Goal: Task Accomplishment & Management: Use online tool/utility

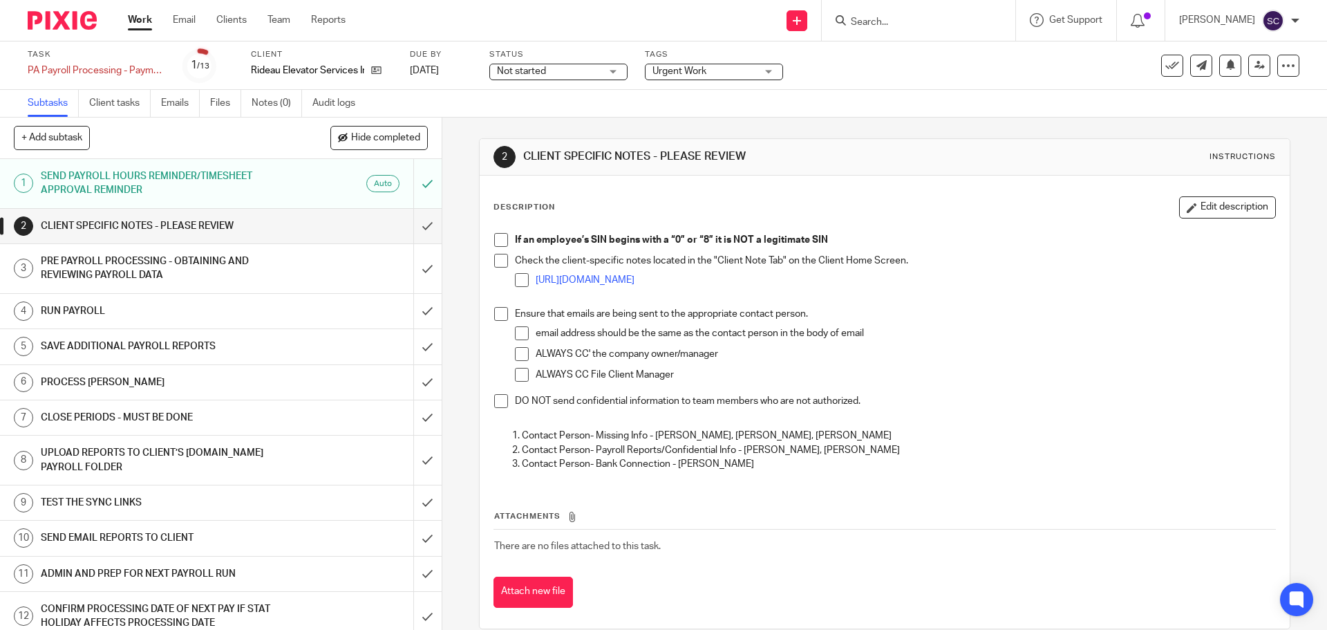
drag, startPoint x: 496, startPoint y: 237, endPoint x: 495, endPoint y: 247, distance: 9.7
click at [496, 237] on span at bounding box center [501, 240] width 14 height 14
click at [494, 262] on span at bounding box center [501, 261] width 14 height 14
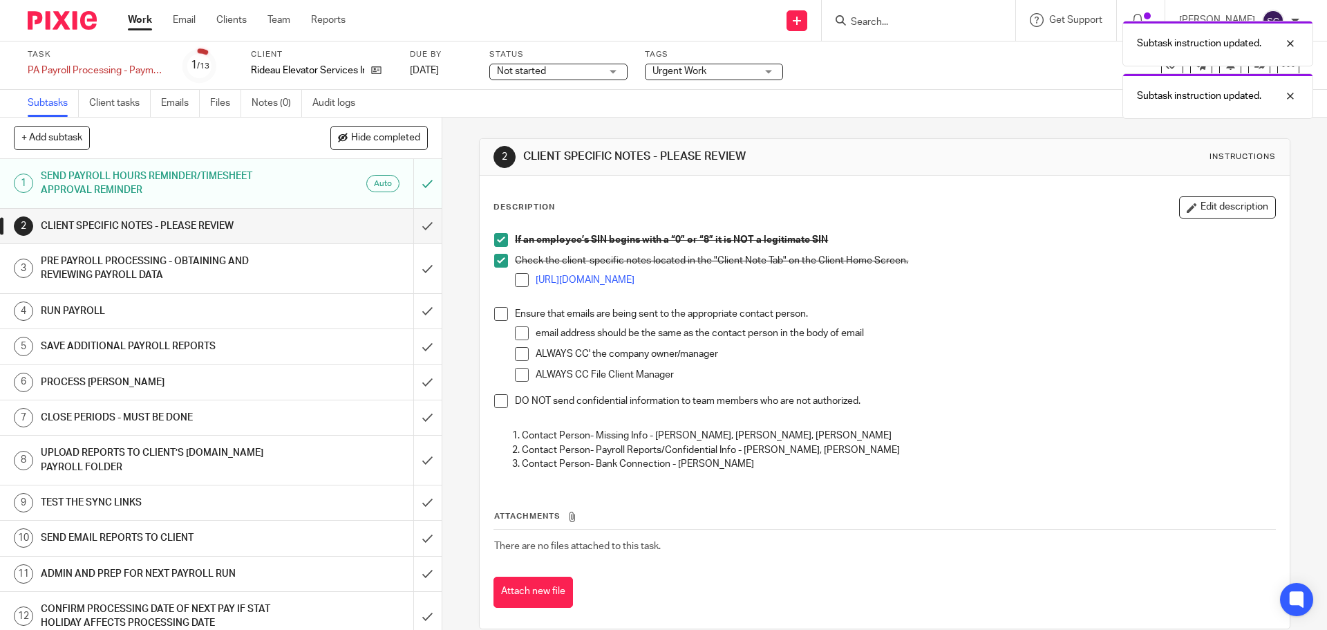
click at [497, 321] on li "Ensure that emails are being sent to the appropriate contact person. email addr…" at bounding box center [884, 350] width 780 height 87
click at [495, 316] on span at bounding box center [501, 314] width 14 height 14
click at [498, 400] on span at bounding box center [501, 401] width 14 height 14
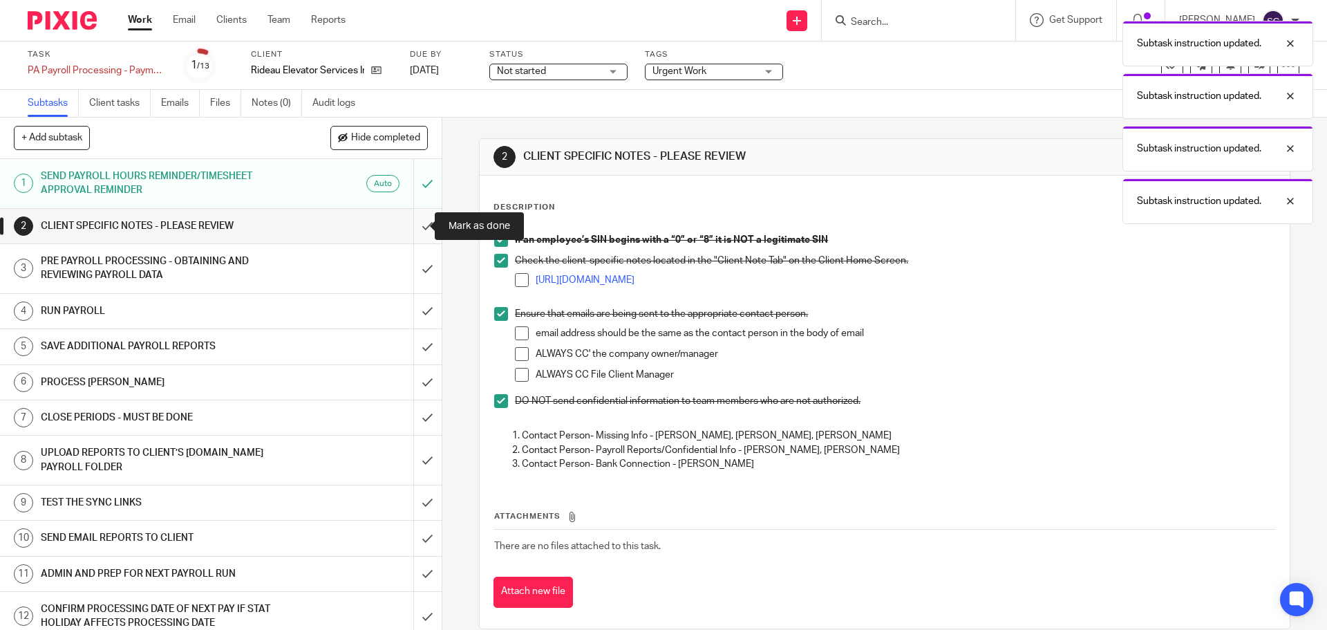
click at [415, 225] on input "submit" at bounding box center [221, 226] width 442 height 35
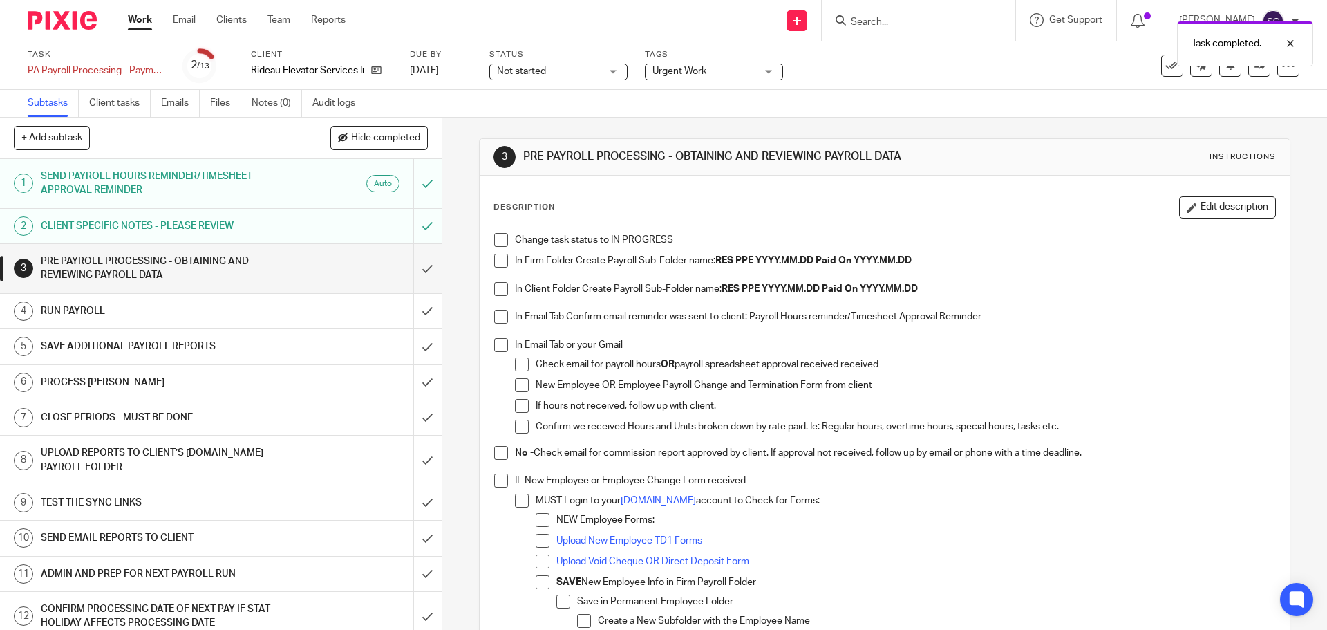
click at [498, 239] on span at bounding box center [501, 240] width 14 height 14
click at [498, 258] on span at bounding box center [501, 261] width 14 height 14
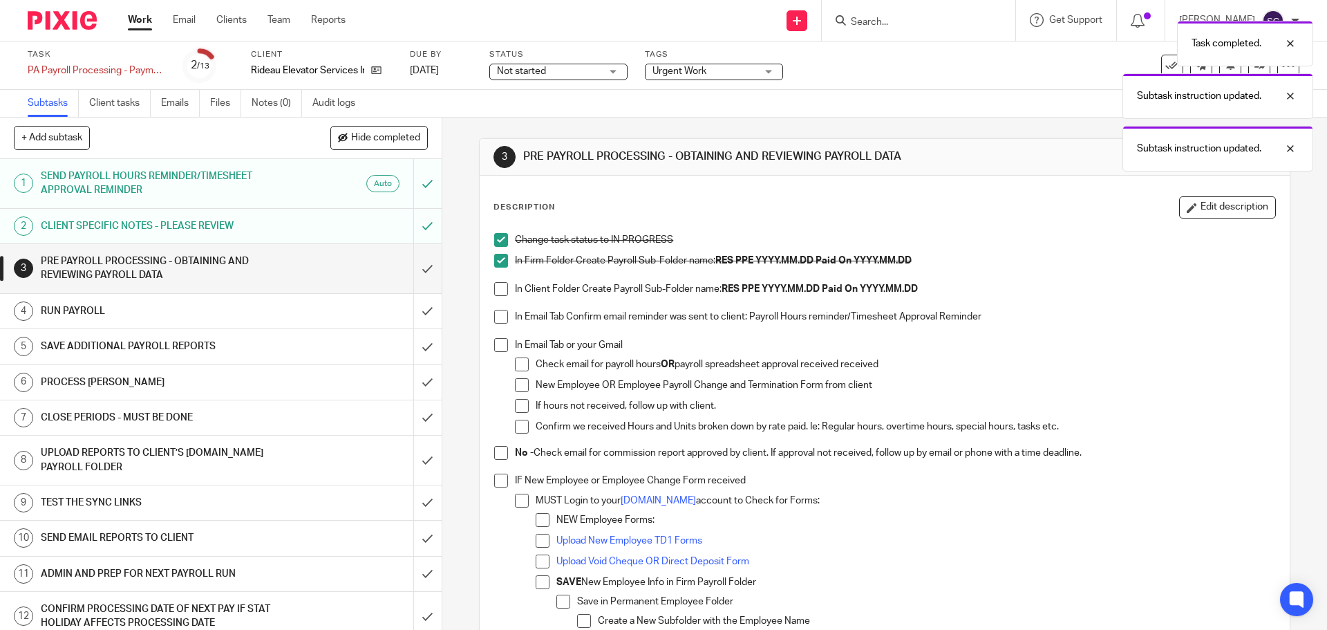
click at [498, 290] on span at bounding box center [501, 289] width 14 height 14
click at [500, 318] on span at bounding box center [501, 317] width 14 height 14
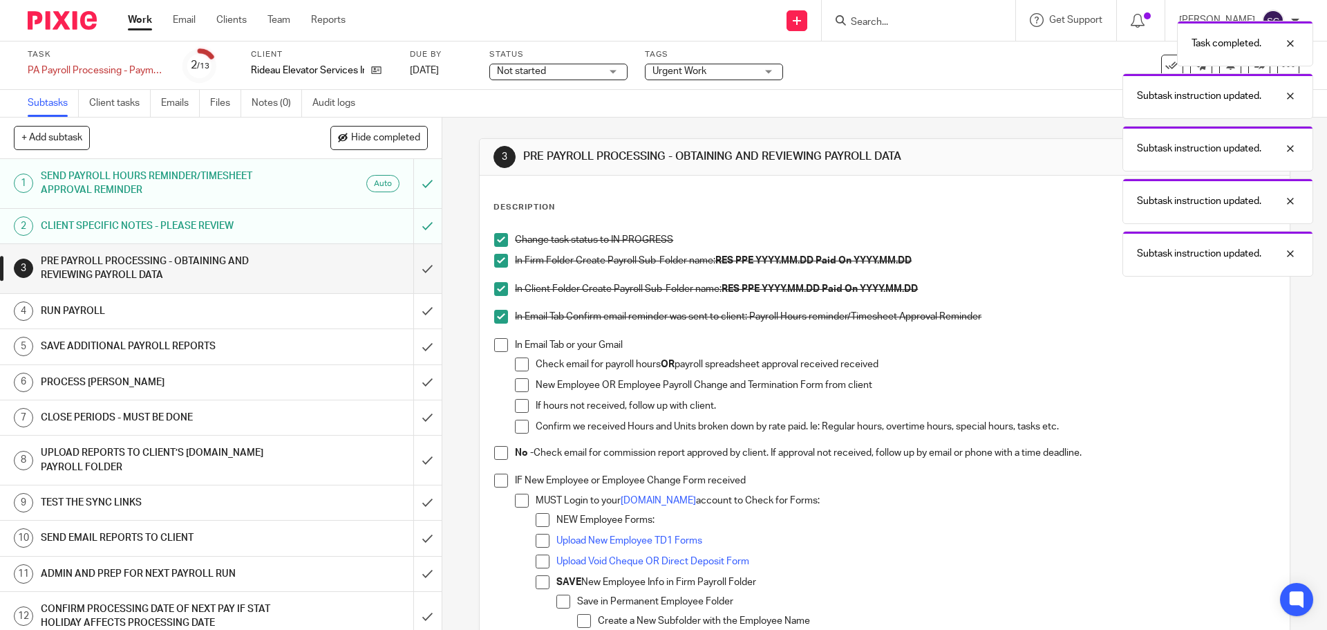
click at [498, 347] on span at bounding box center [501, 345] width 14 height 14
click at [496, 478] on span at bounding box center [501, 480] width 14 height 14
click at [494, 453] on span at bounding box center [501, 453] width 14 height 14
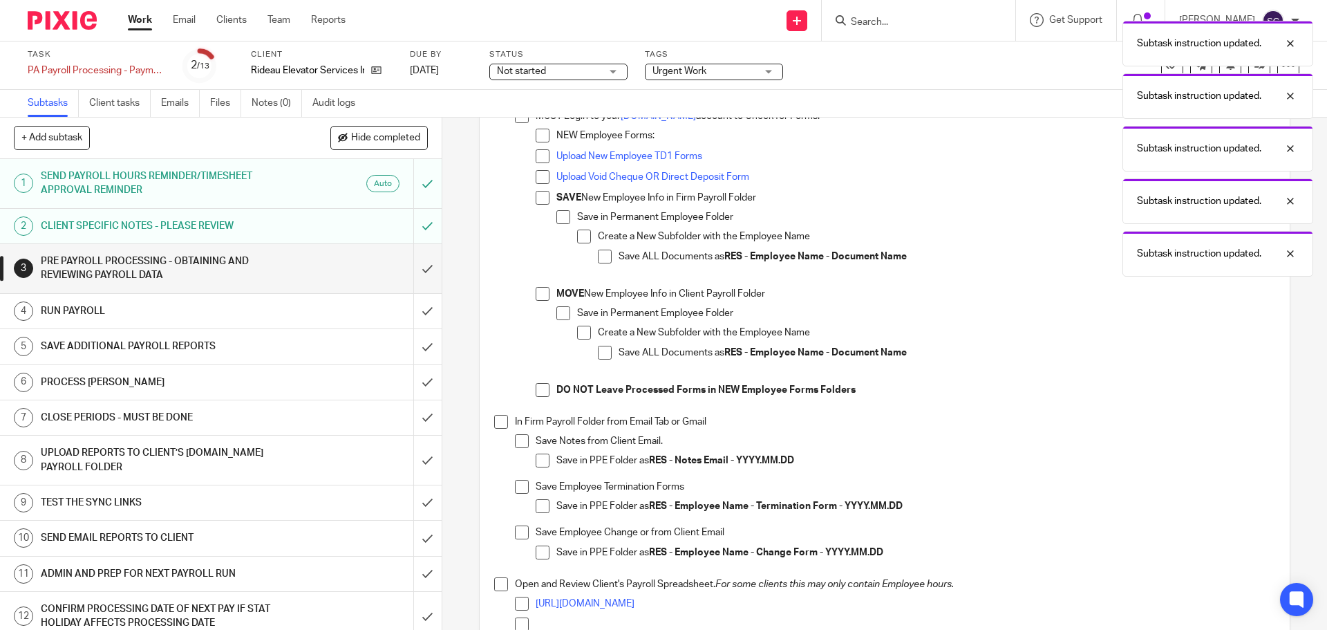
scroll to position [415, 0]
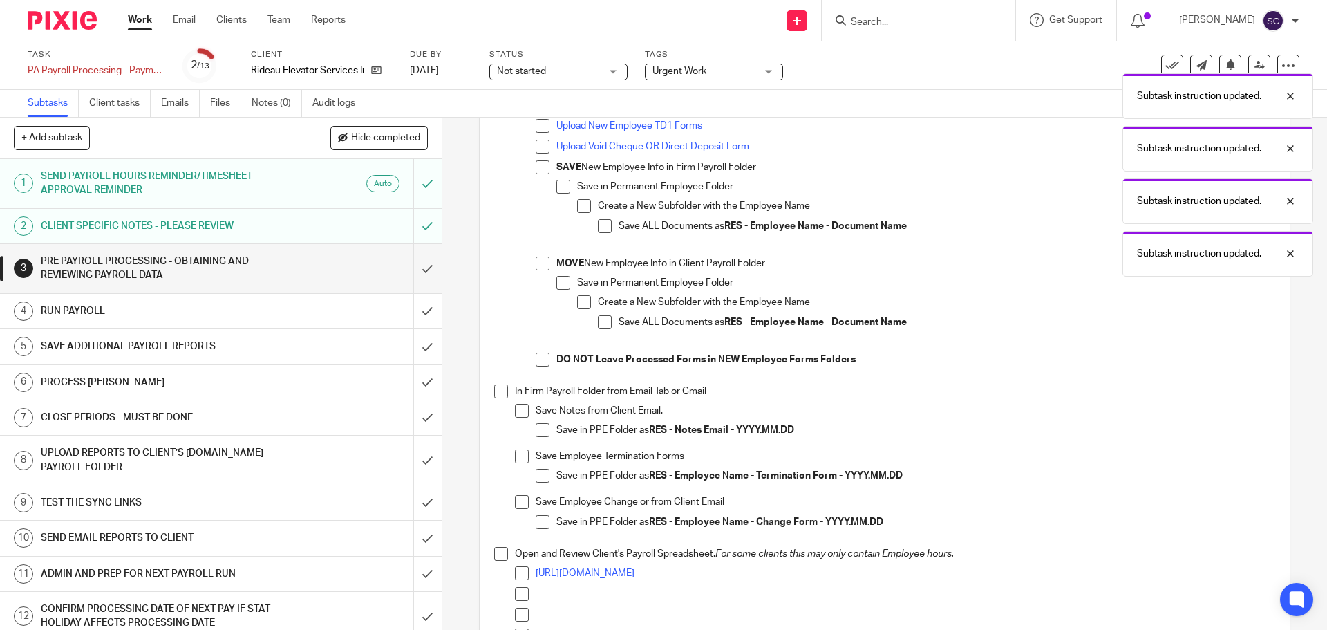
click at [494, 390] on span at bounding box center [501, 391] width 14 height 14
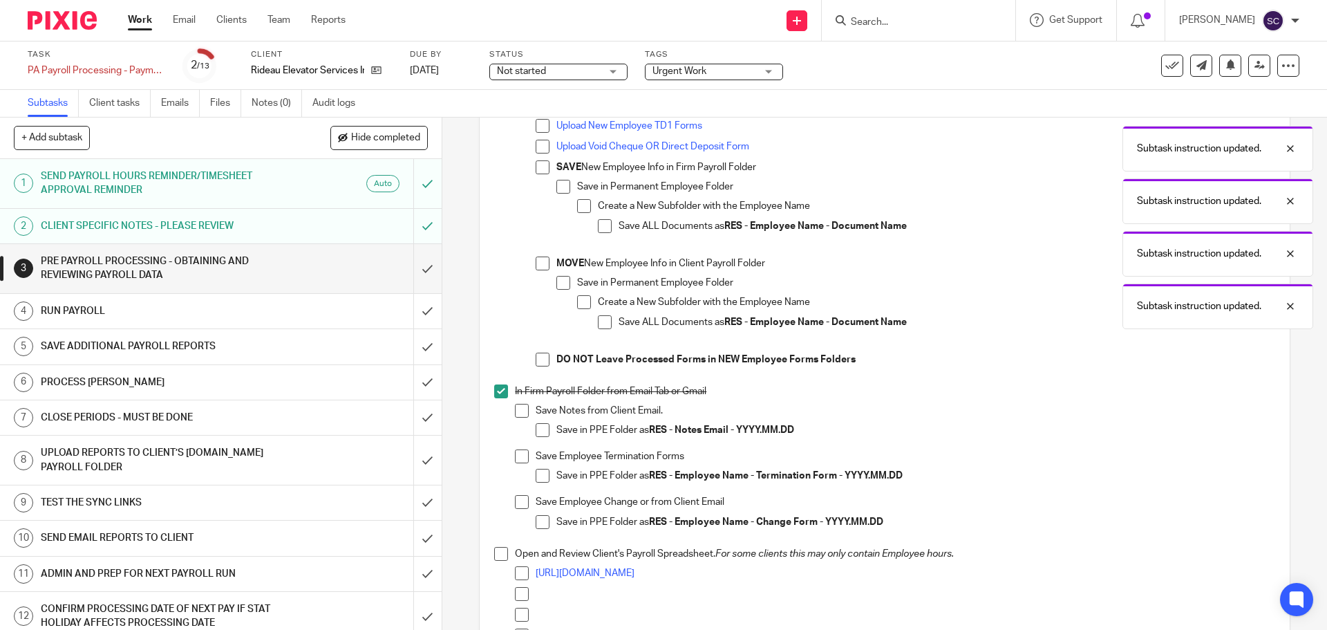
click at [498, 555] on span at bounding box center [501, 554] width 14 height 14
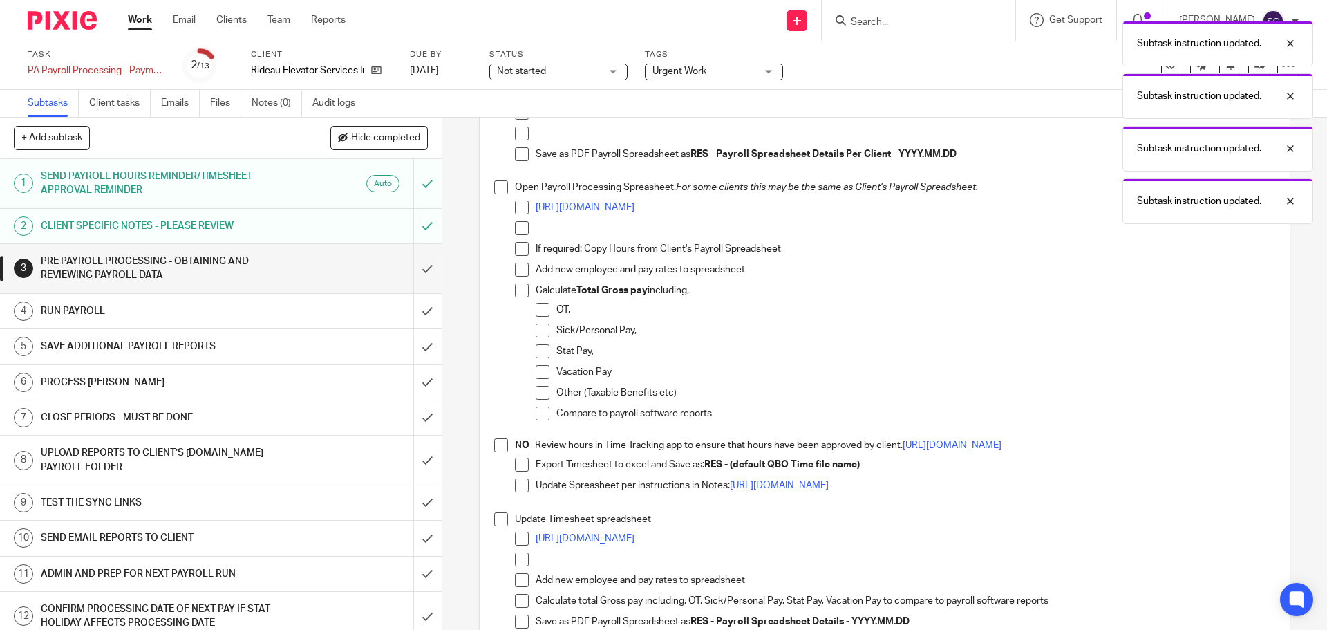
scroll to position [829, 0]
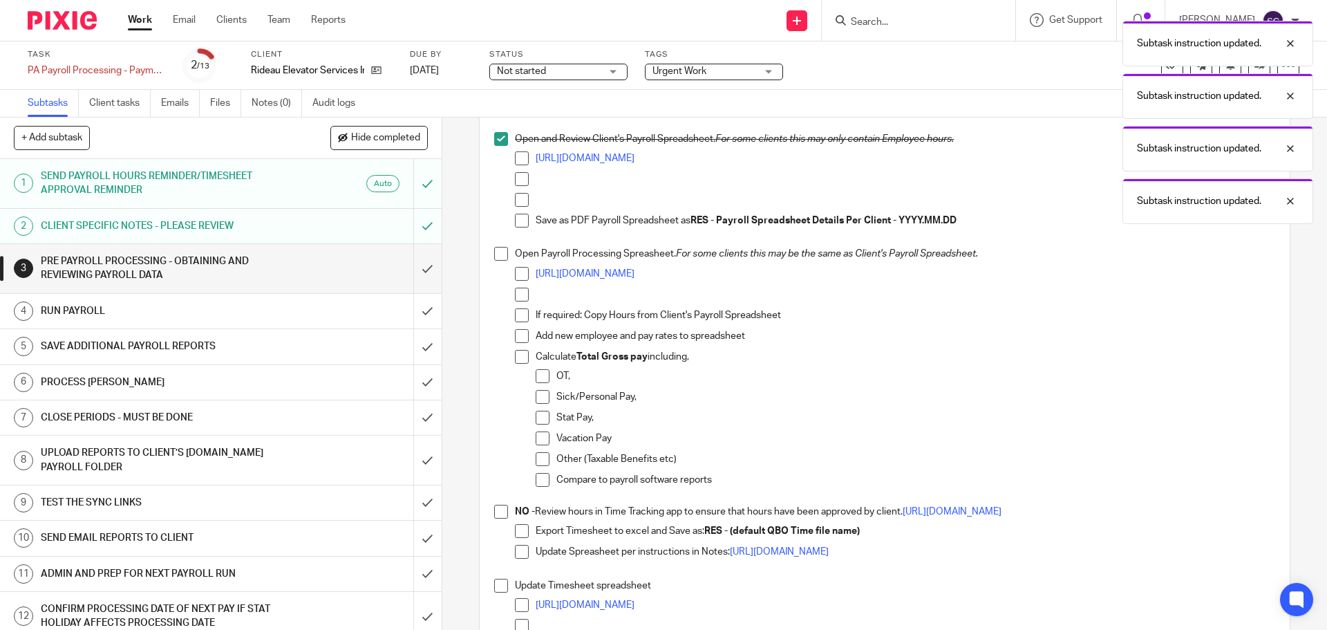
drag, startPoint x: 495, startPoint y: 256, endPoint x: 491, endPoint y: 262, distance: 7.1
click at [494, 256] on span at bounding box center [501, 254] width 14 height 14
click at [497, 513] on span at bounding box center [501, 511] width 14 height 14
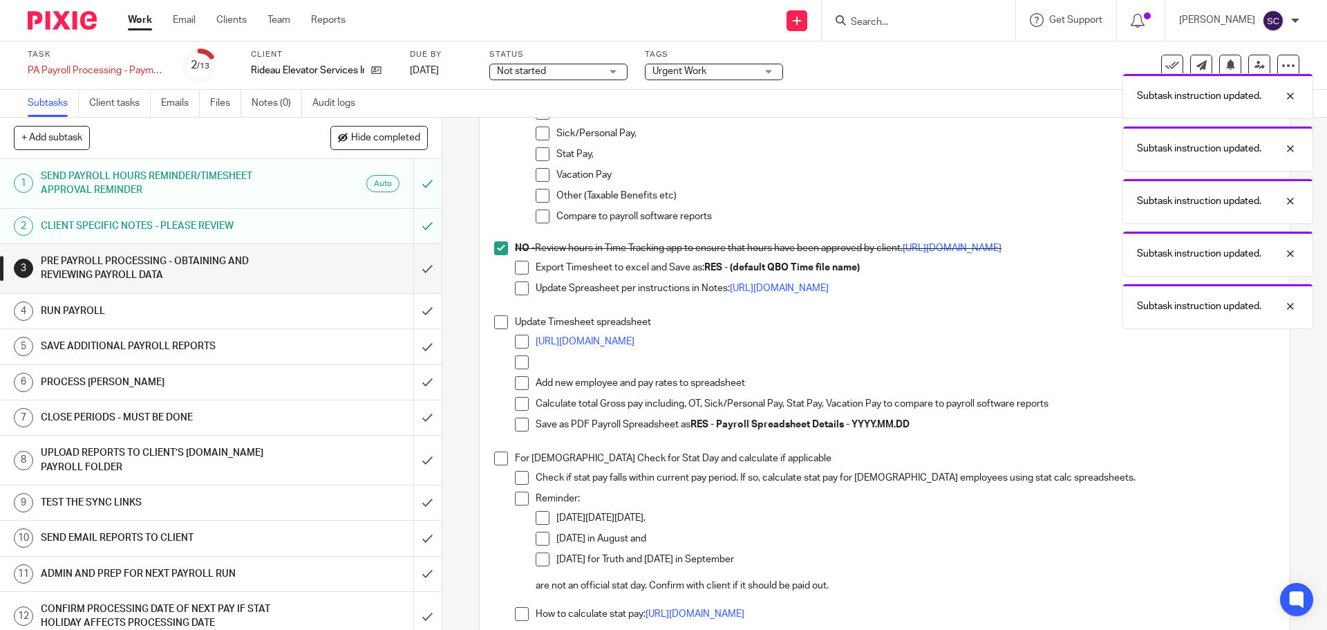
scroll to position [1175, 0]
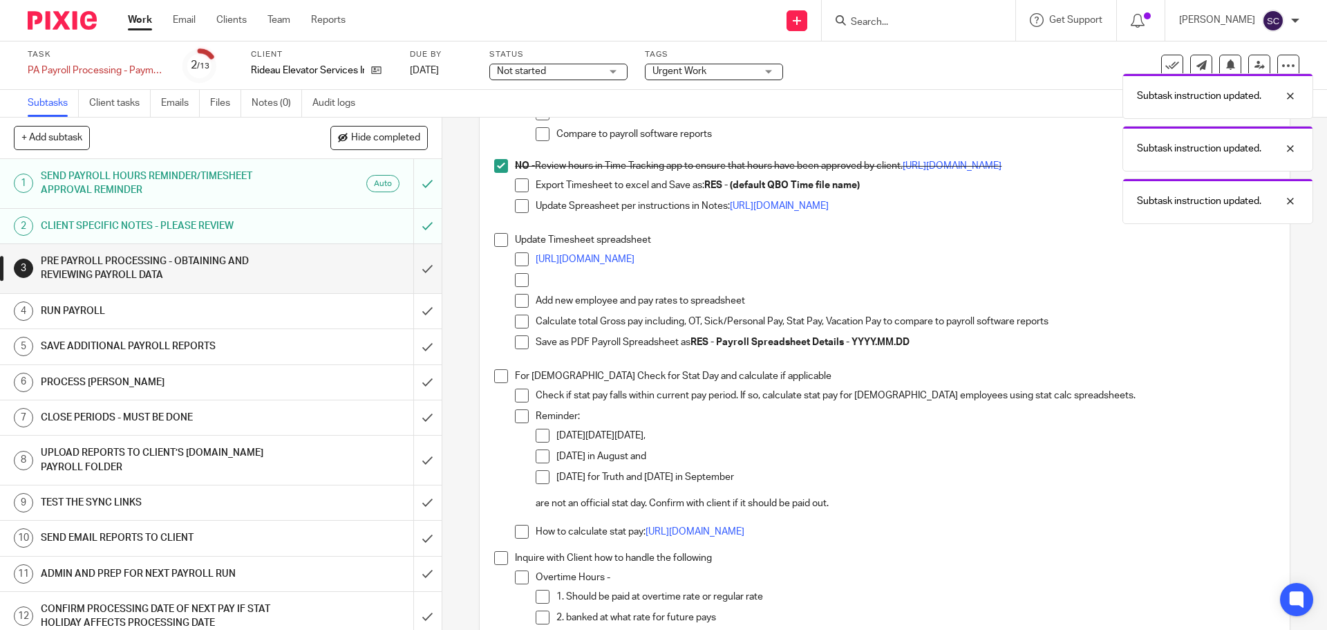
click at [499, 241] on span at bounding box center [501, 240] width 14 height 14
click at [494, 376] on span at bounding box center [501, 376] width 14 height 14
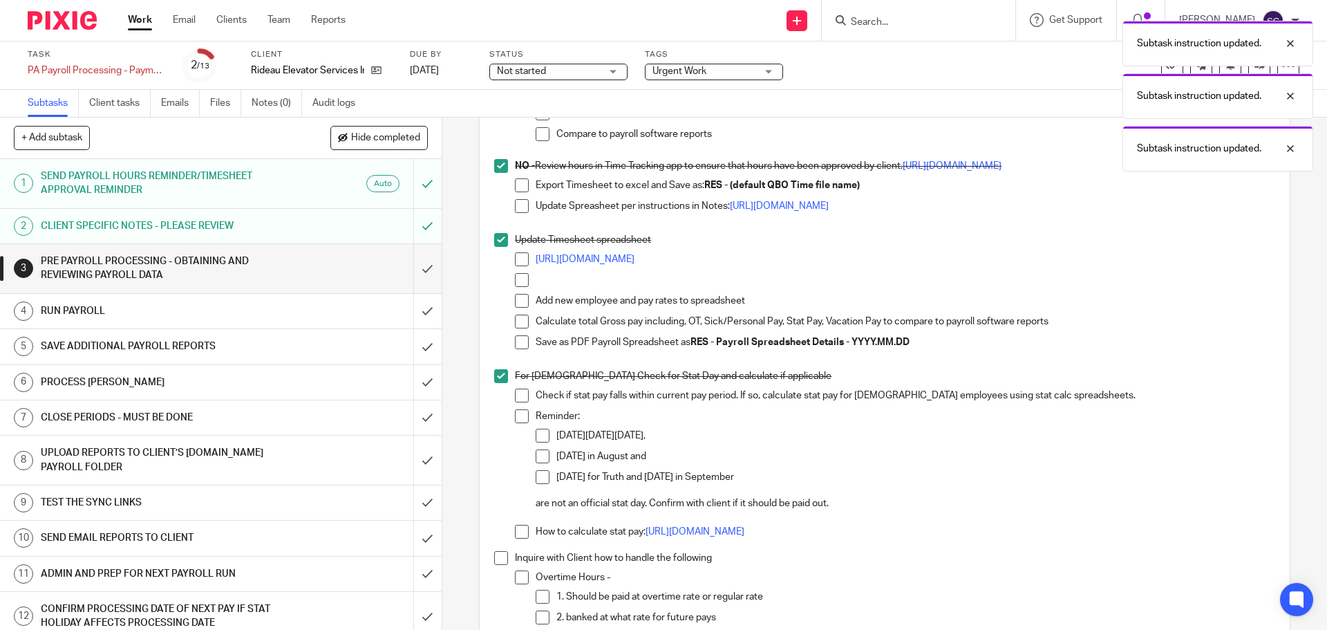
click at [494, 560] on span at bounding box center [501, 558] width 14 height 14
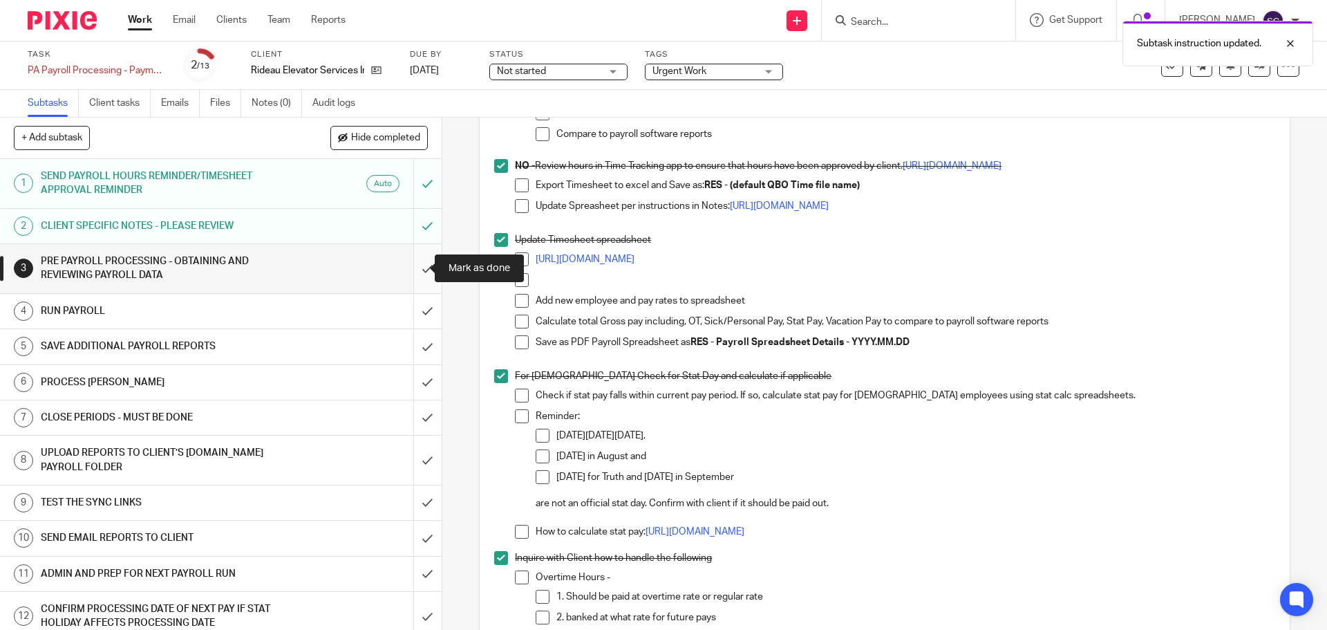
click at [413, 271] on input "submit" at bounding box center [221, 268] width 442 height 49
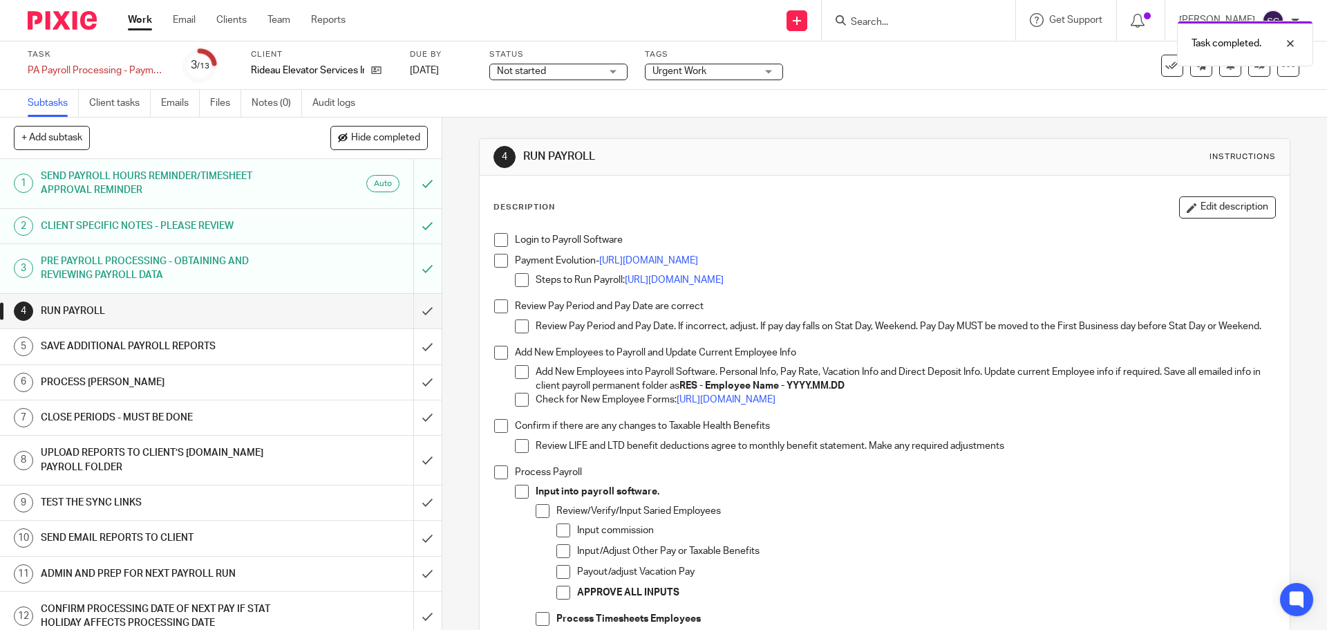
click at [495, 241] on span at bounding box center [501, 240] width 14 height 14
click at [494, 263] on span at bounding box center [501, 261] width 14 height 14
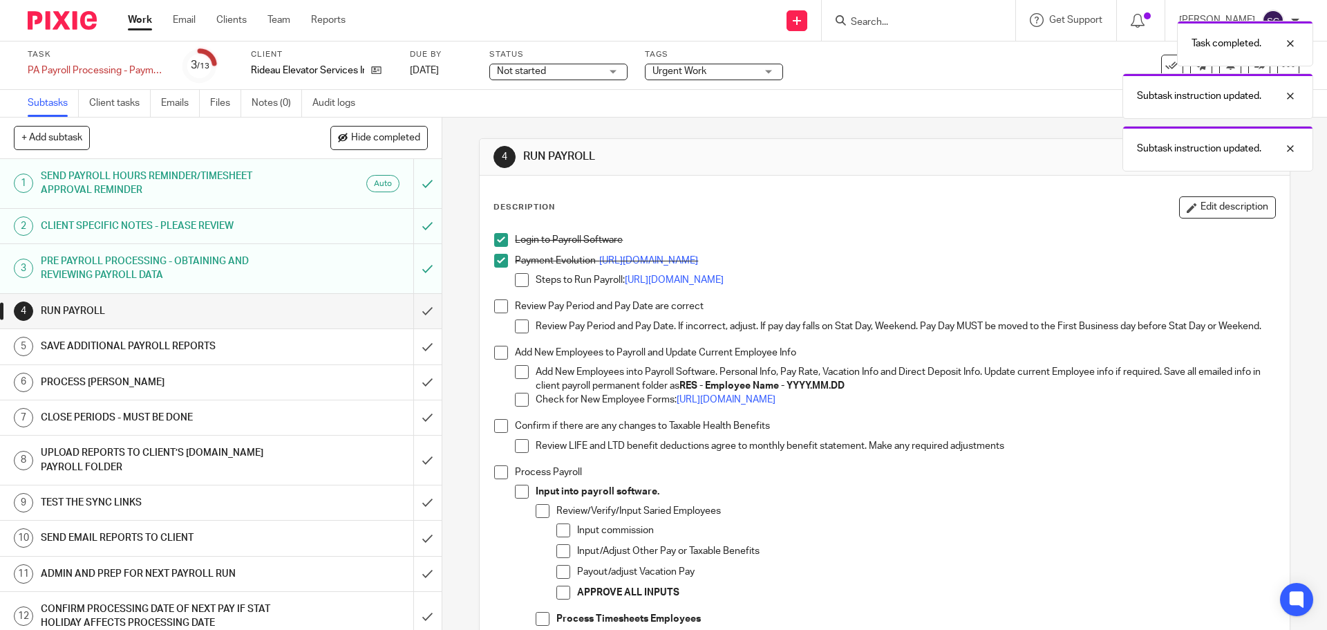
click at [498, 307] on span at bounding box center [501, 306] width 14 height 14
click at [494, 433] on span at bounding box center [501, 426] width 14 height 14
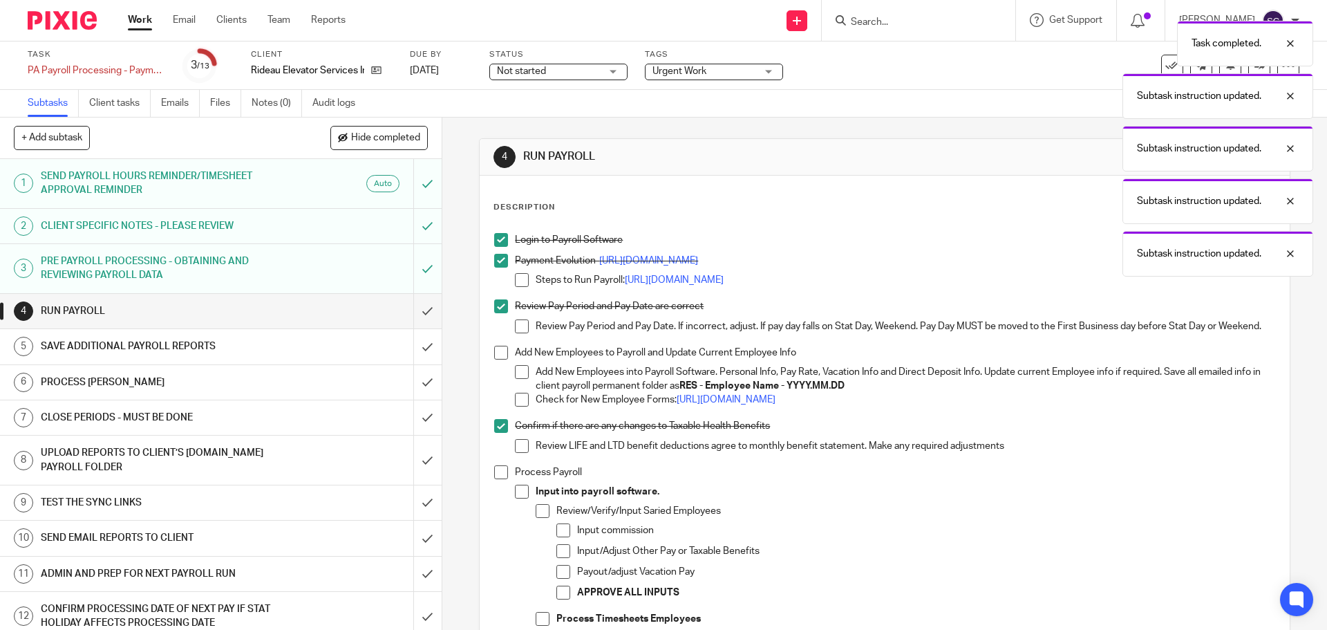
click at [498, 477] on span at bounding box center [501, 472] width 14 height 14
click at [496, 359] on span at bounding box center [501, 353] width 14 height 14
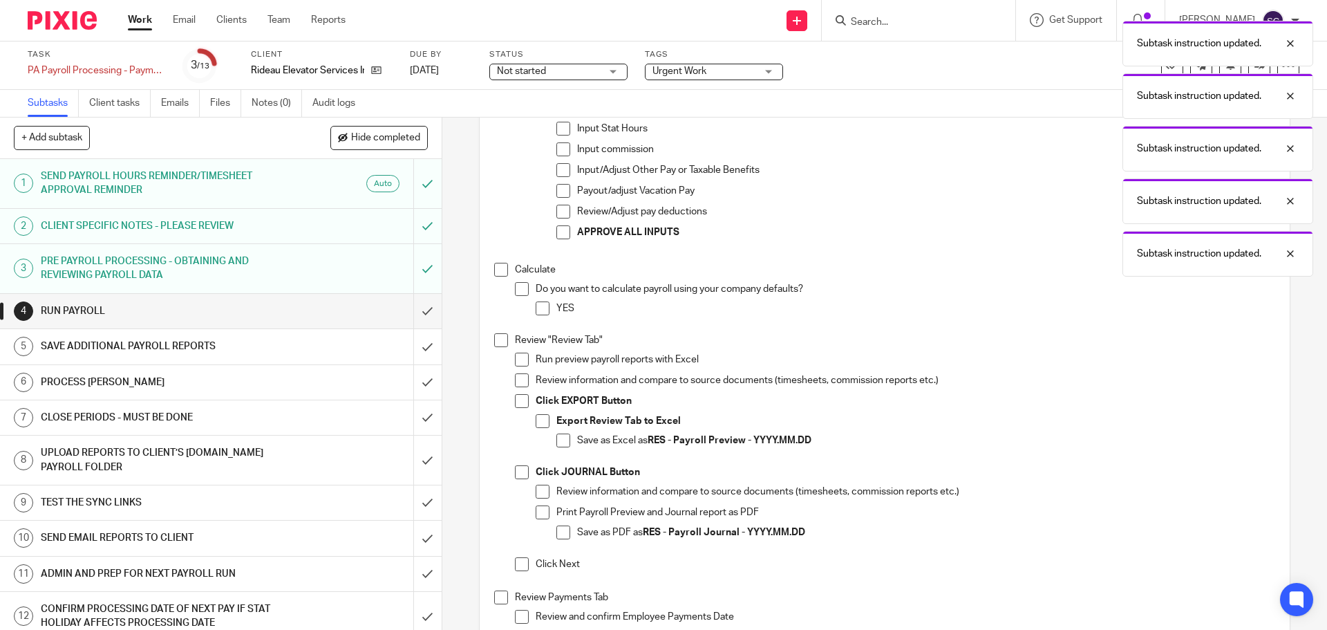
scroll to position [553, 0]
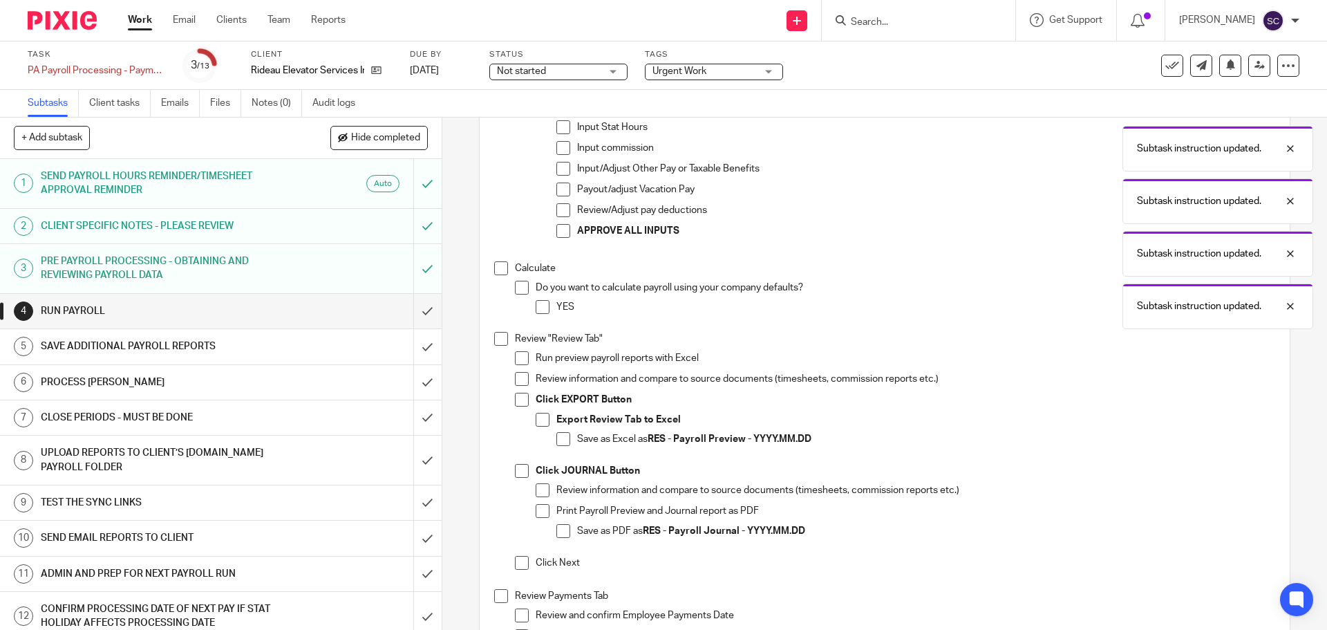
click at [494, 275] on span at bounding box center [501, 268] width 14 height 14
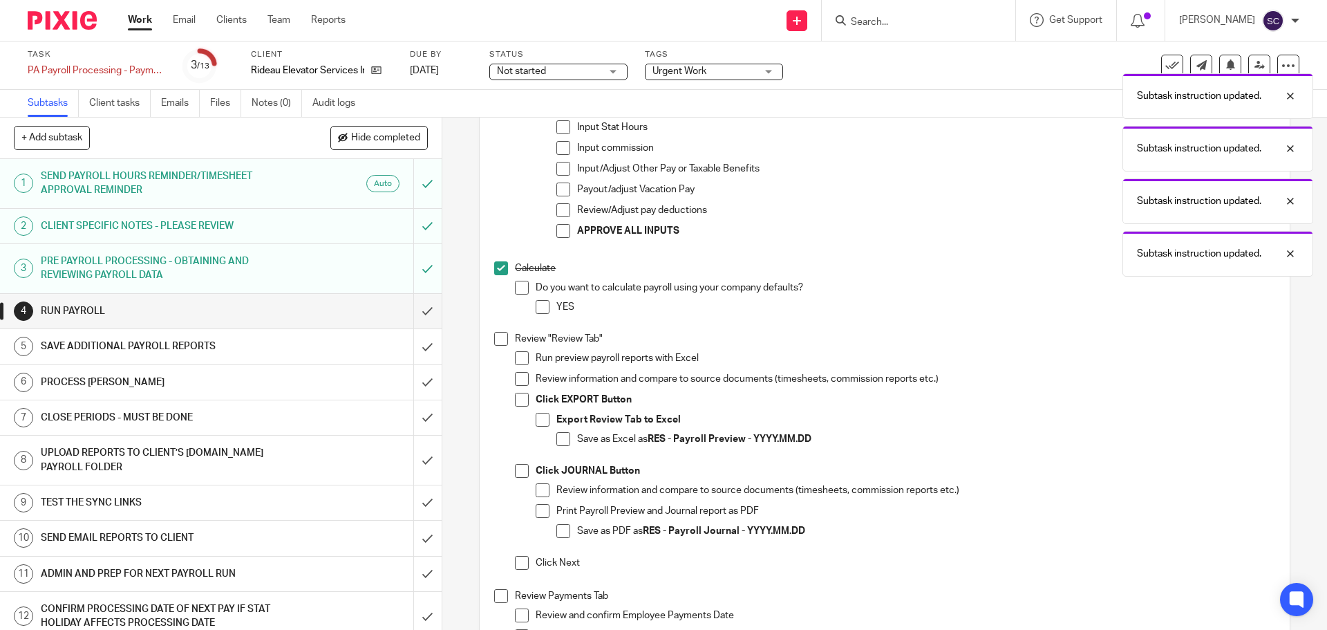
click at [498, 344] on span at bounding box center [501, 339] width 14 height 14
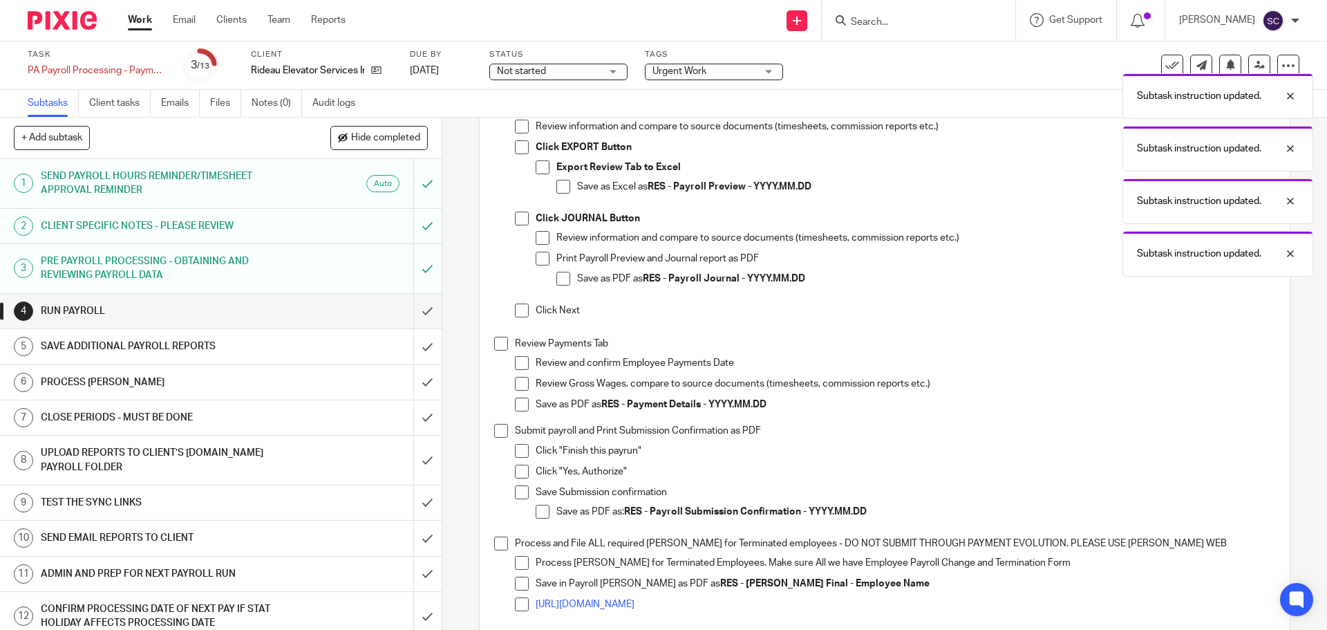
scroll to position [829, 0]
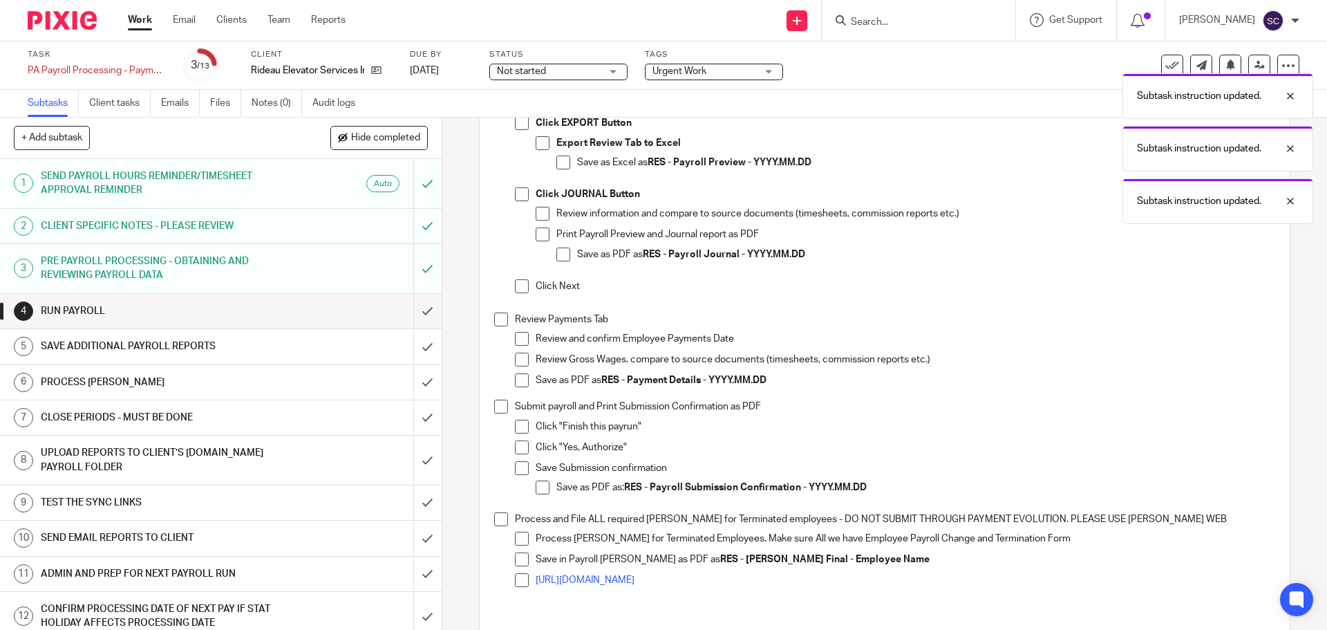
click at [498, 324] on span at bounding box center [501, 319] width 14 height 14
click at [496, 413] on span at bounding box center [501, 406] width 14 height 14
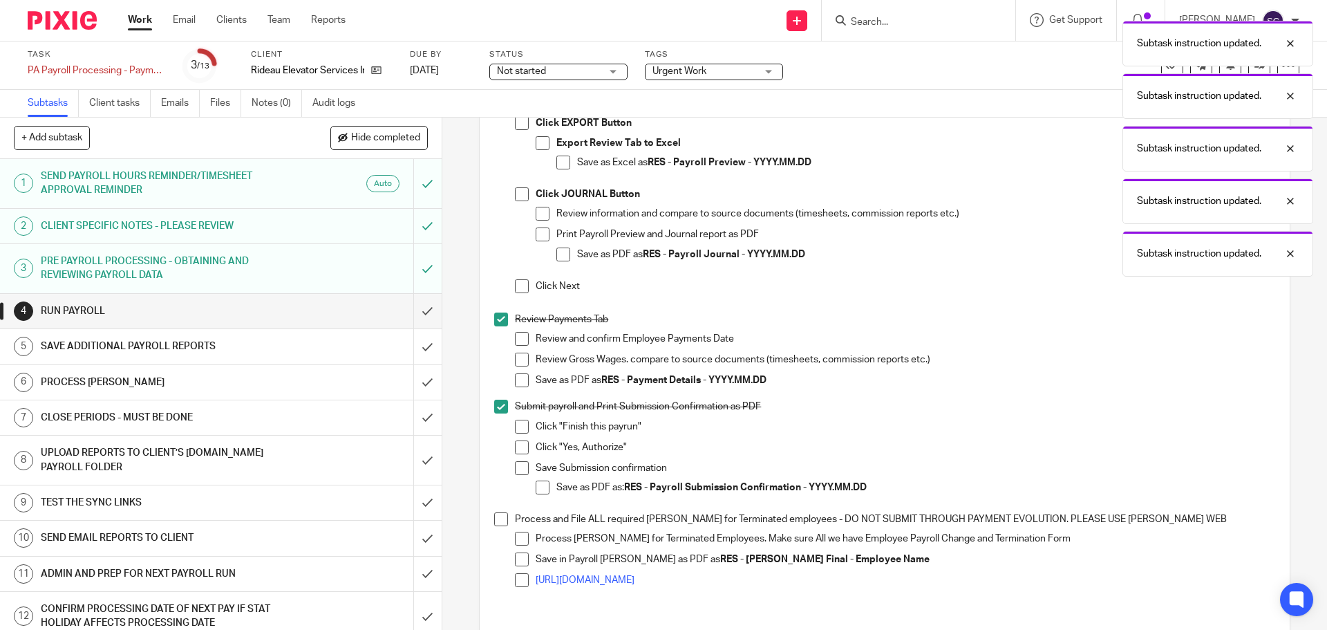
click at [496, 526] on span at bounding box center [501, 519] width 14 height 14
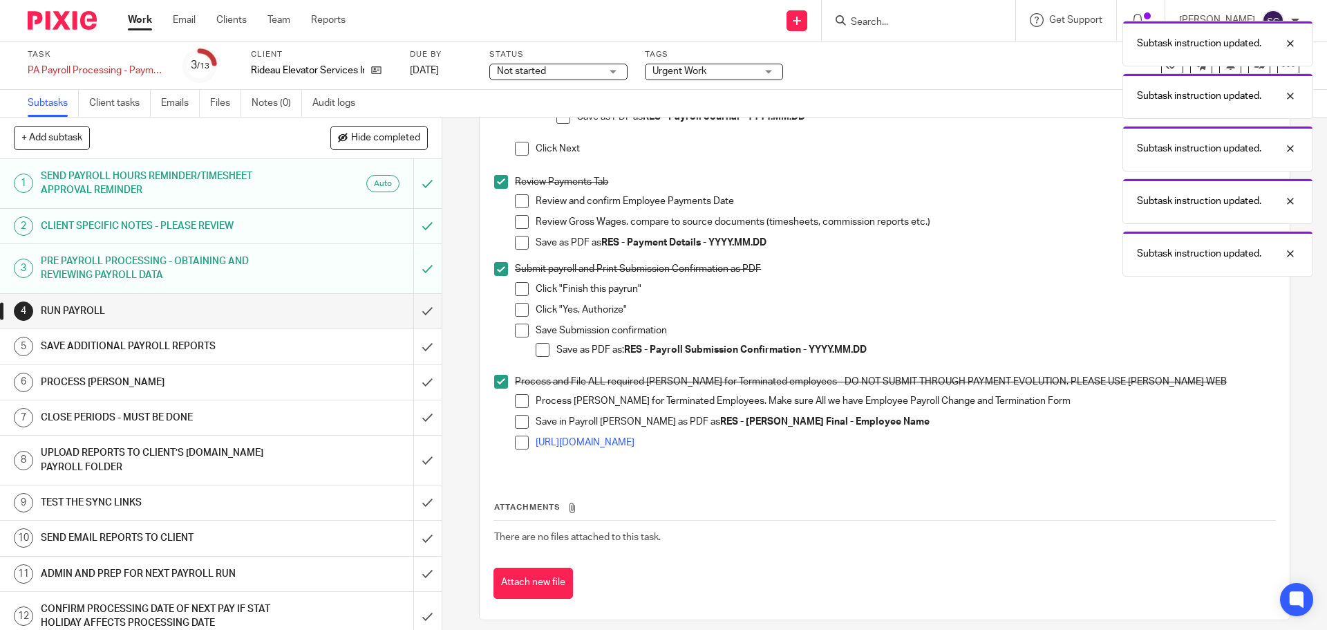
scroll to position [985, 0]
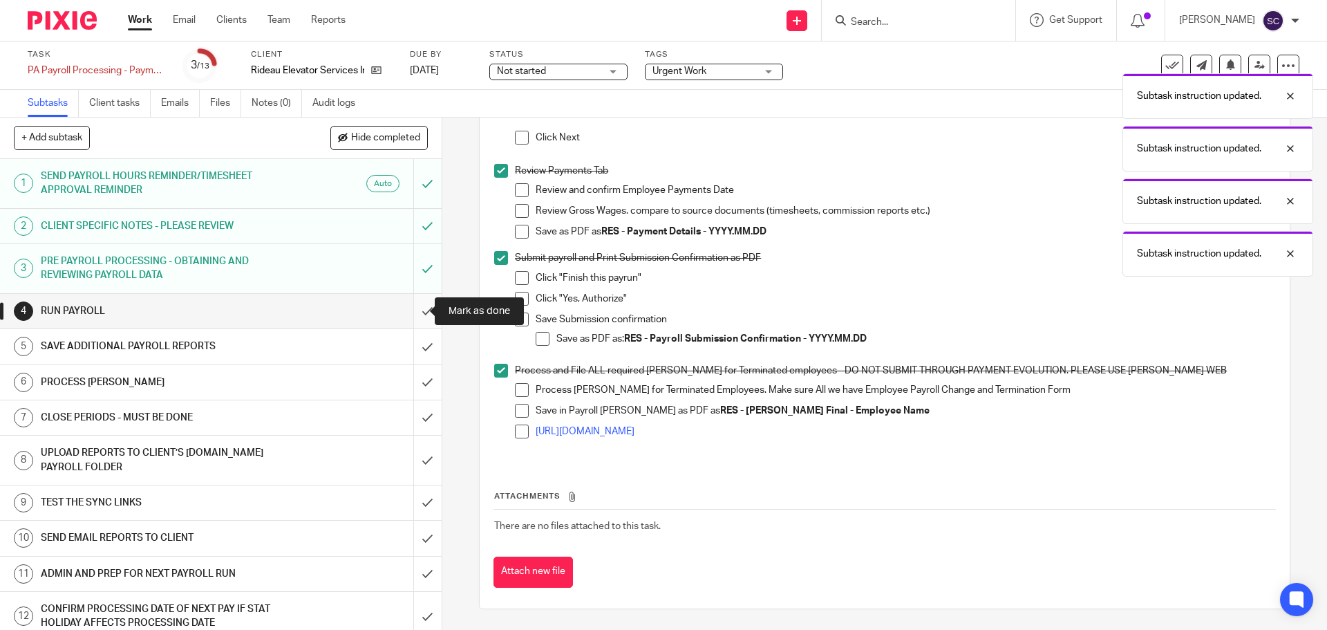
click at [413, 309] on input "submit" at bounding box center [221, 311] width 442 height 35
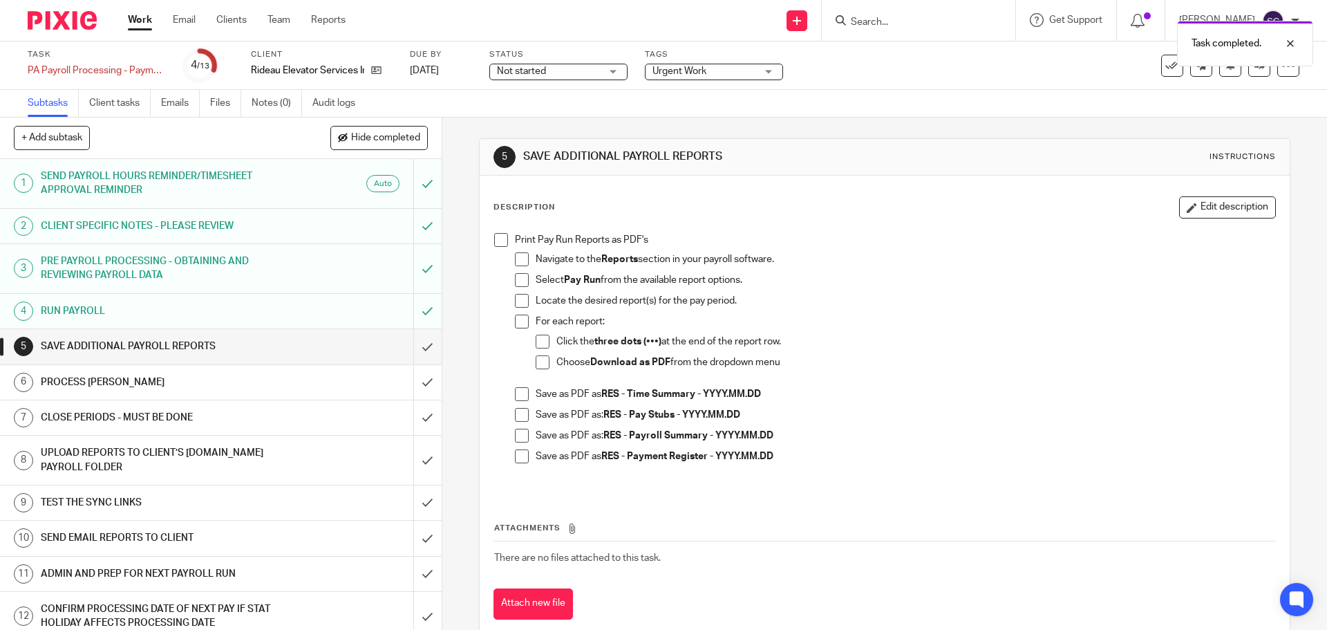
click at [499, 240] on span at bounding box center [501, 240] width 14 height 14
click at [411, 345] on input "submit" at bounding box center [221, 346] width 442 height 35
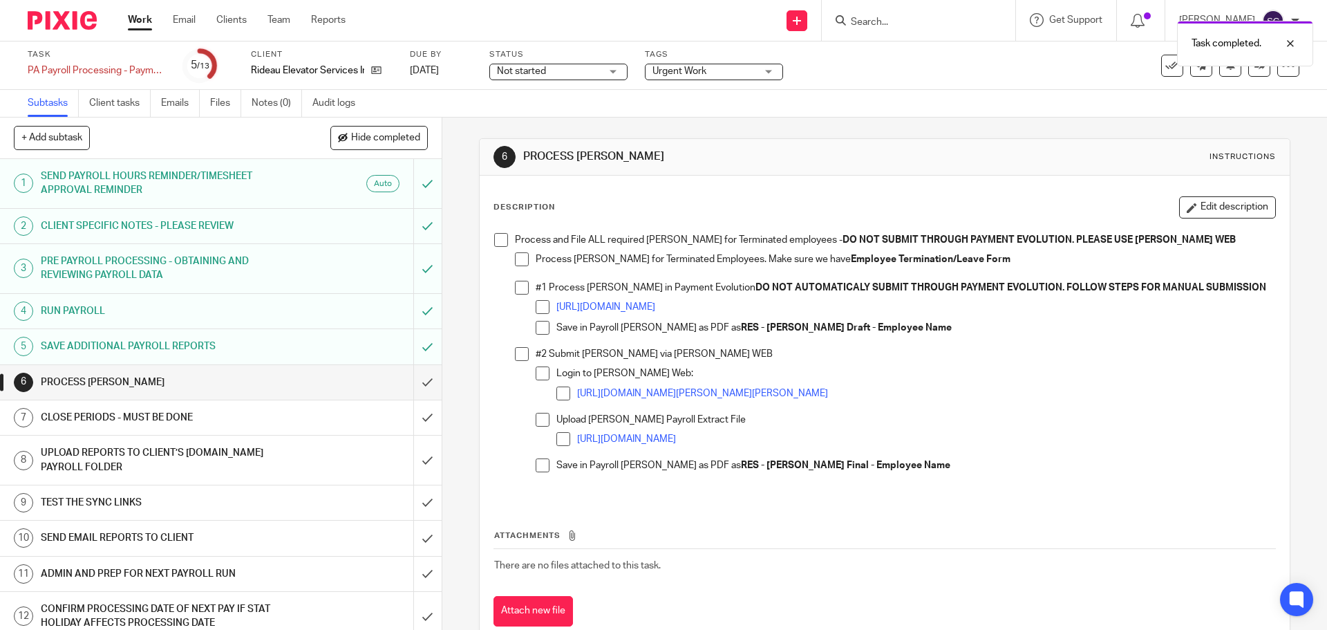
click at [495, 242] on span at bounding box center [501, 240] width 14 height 14
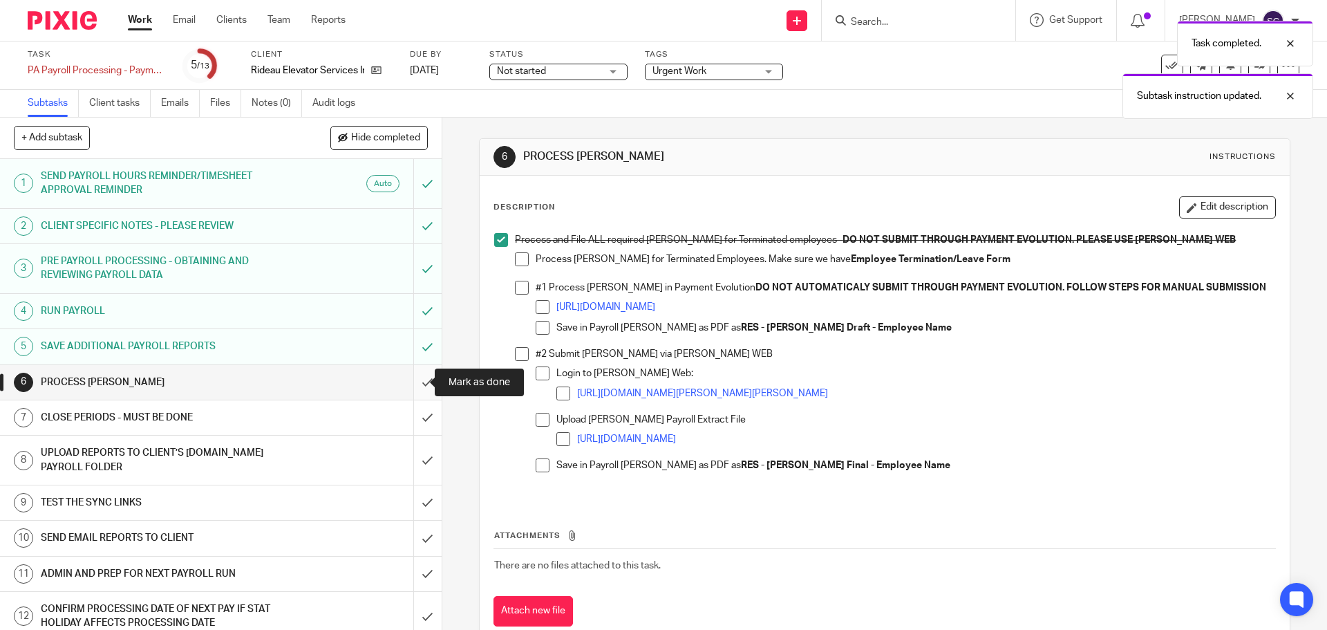
click at [410, 384] on input "submit" at bounding box center [221, 382] width 442 height 35
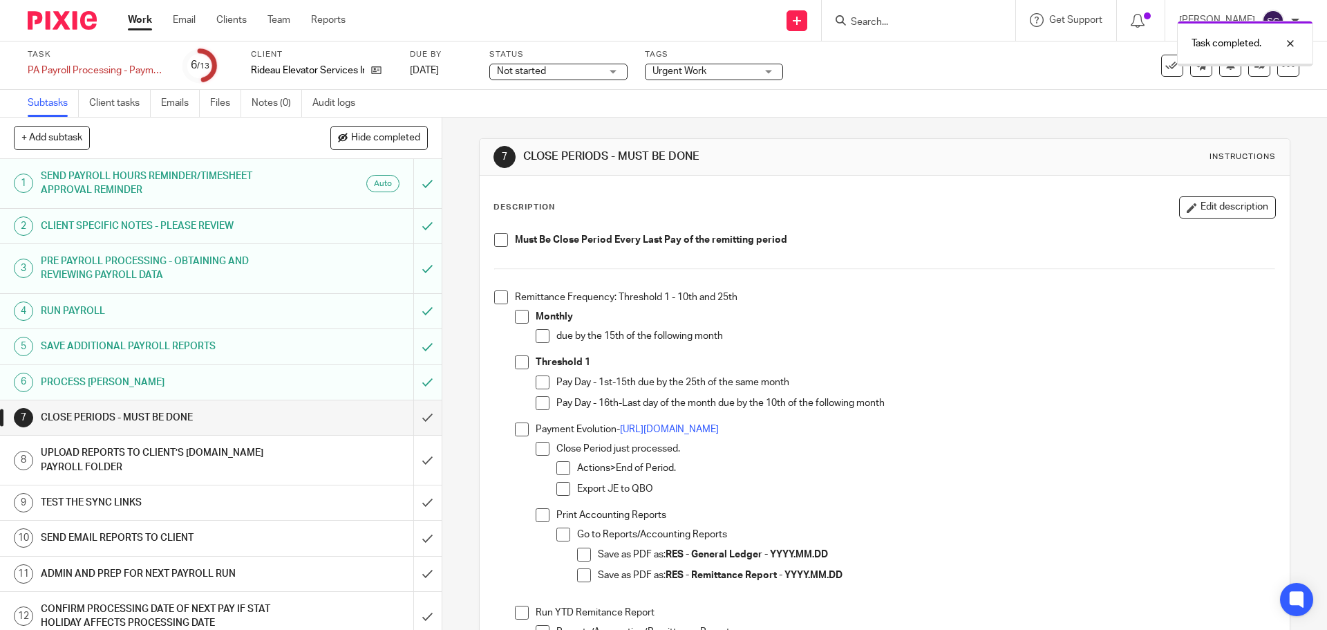
click at [494, 234] on span at bounding box center [501, 240] width 14 height 14
click at [495, 295] on span at bounding box center [501, 297] width 14 height 14
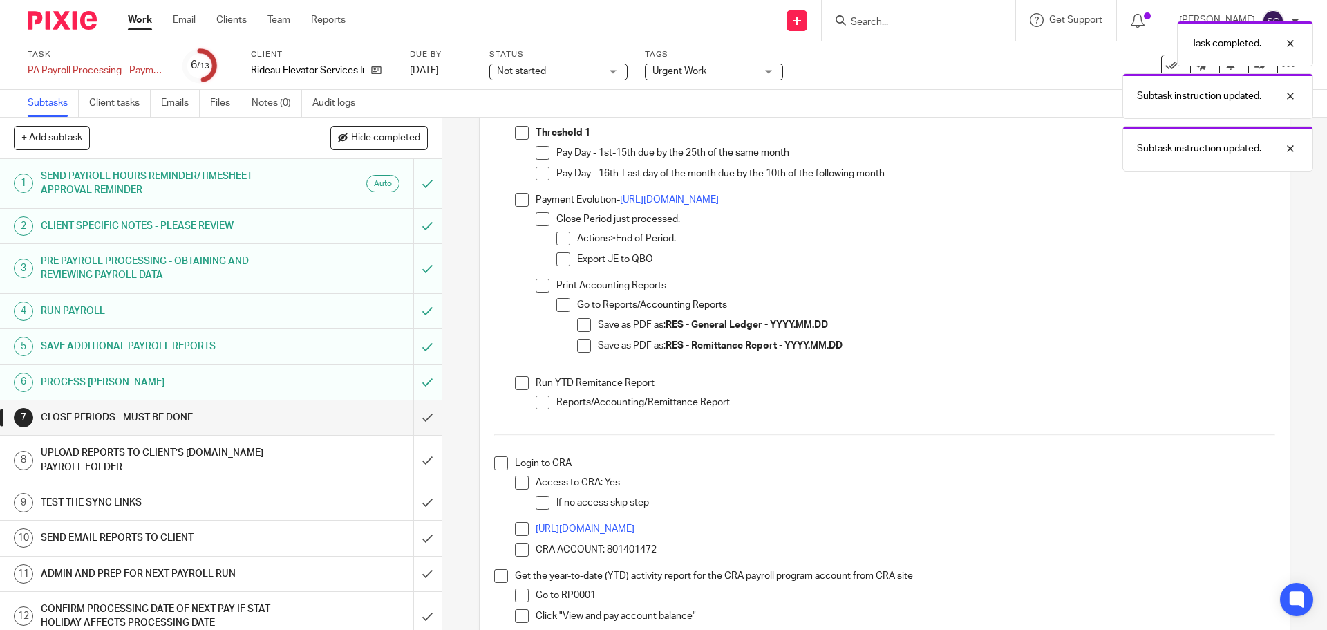
scroll to position [276, 0]
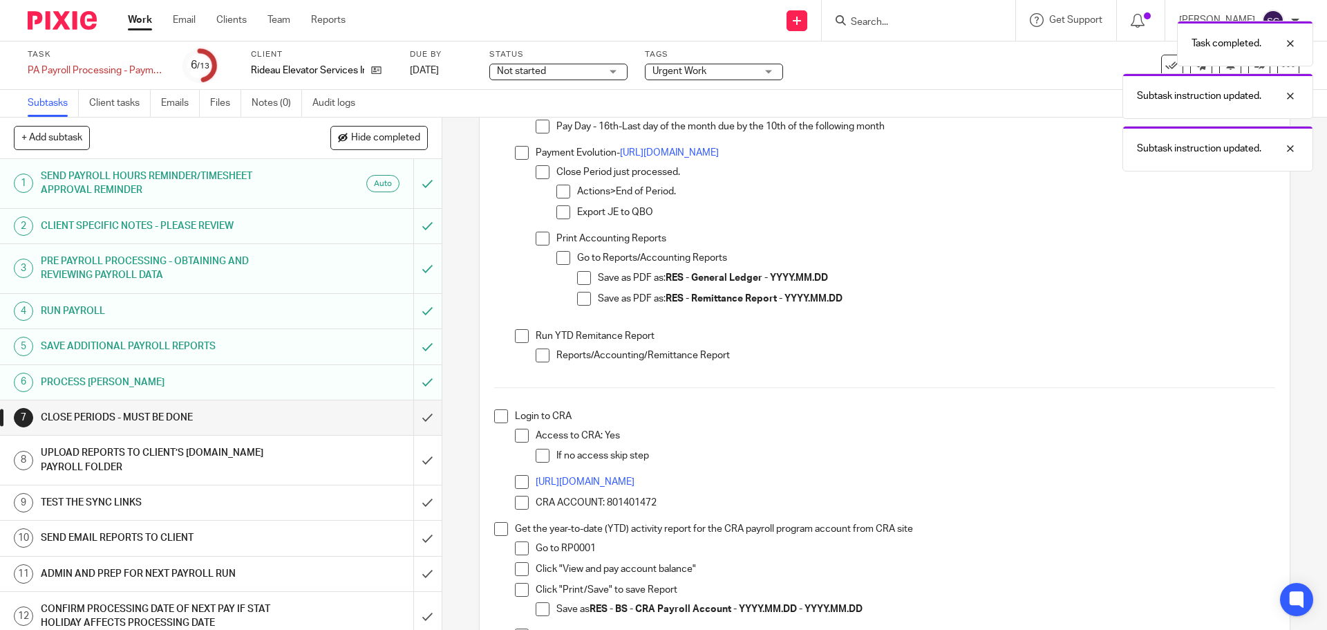
click at [495, 412] on span at bounding box center [501, 416] width 14 height 14
click at [495, 536] on li "Get the year-to-date (YTD) activity report for the CRA payroll program account …" at bounding box center [884, 611] width 780 height 179
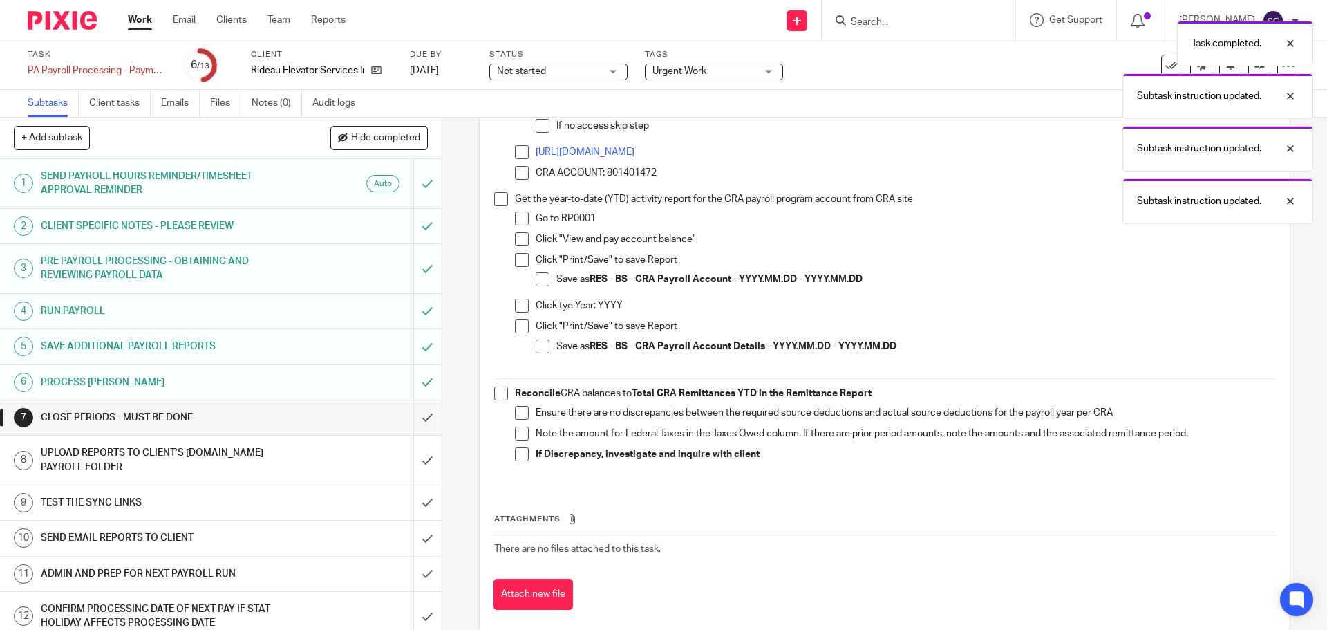
scroll to position [622, 0]
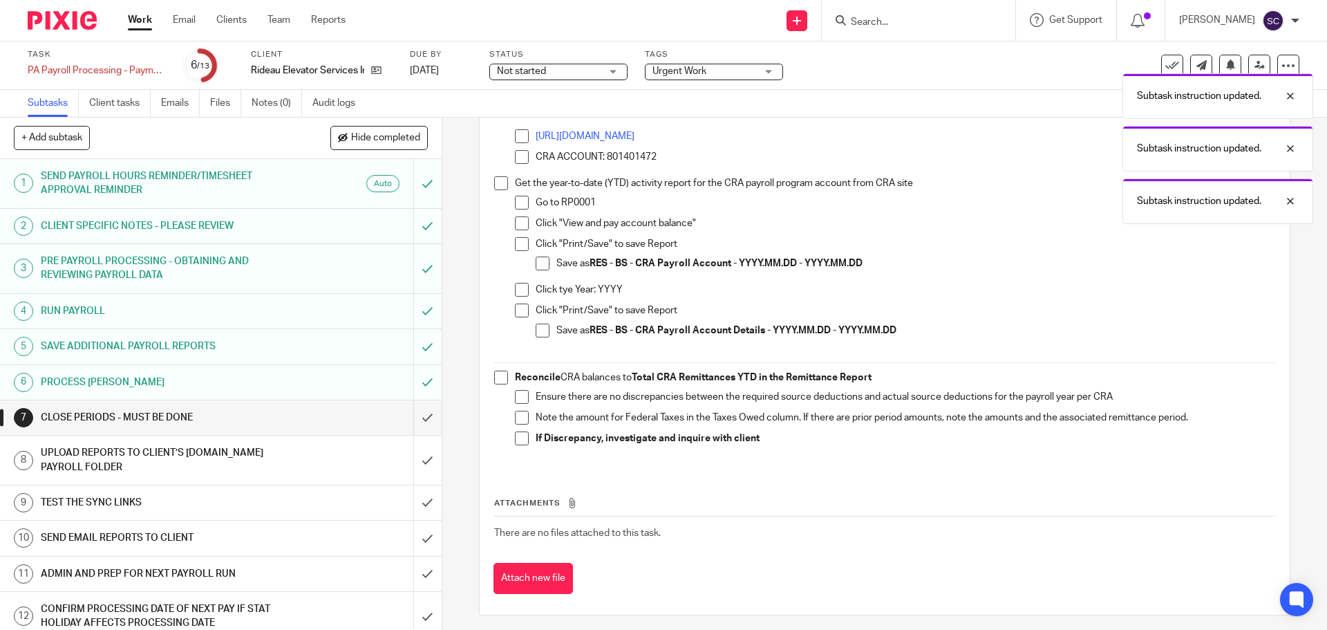
click at [494, 185] on span at bounding box center [501, 183] width 14 height 14
click at [494, 378] on span at bounding box center [501, 377] width 14 height 14
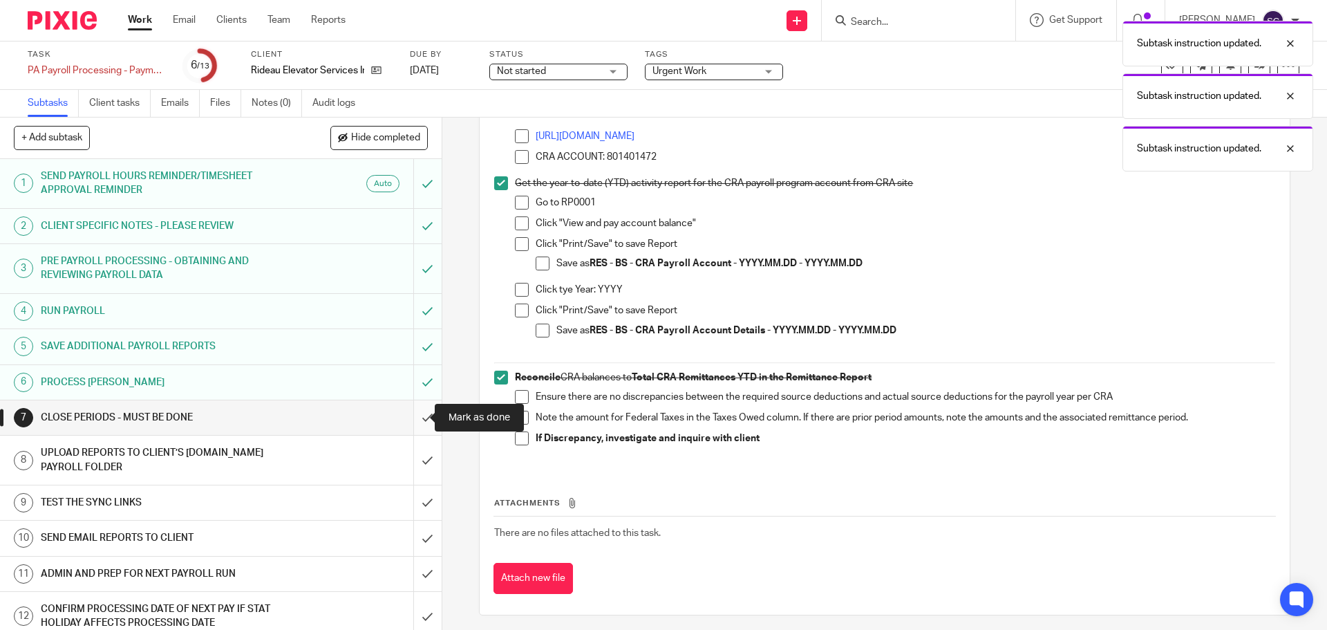
click at [409, 414] on input "submit" at bounding box center [221, 417] width 442 height 35
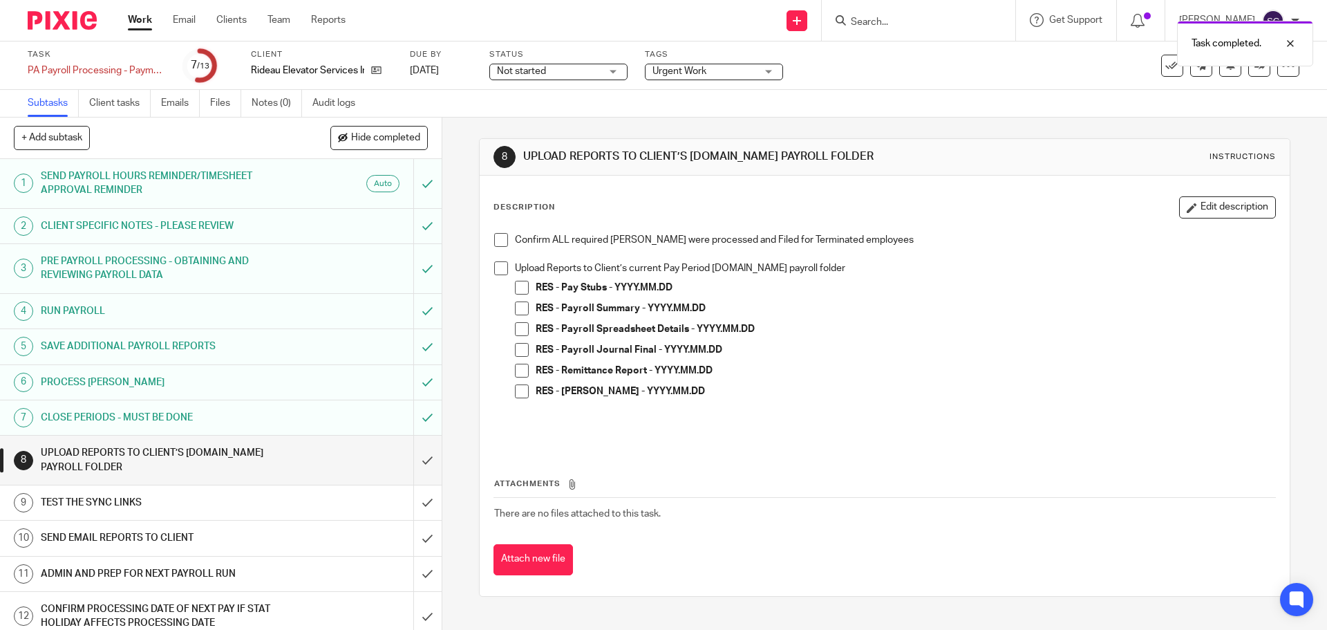
click at [498, 236] on span at bounding box center [501, 240] width 14 height 14
click at [494, 267] on span at bounding box center [501, 268] width 14 height 14
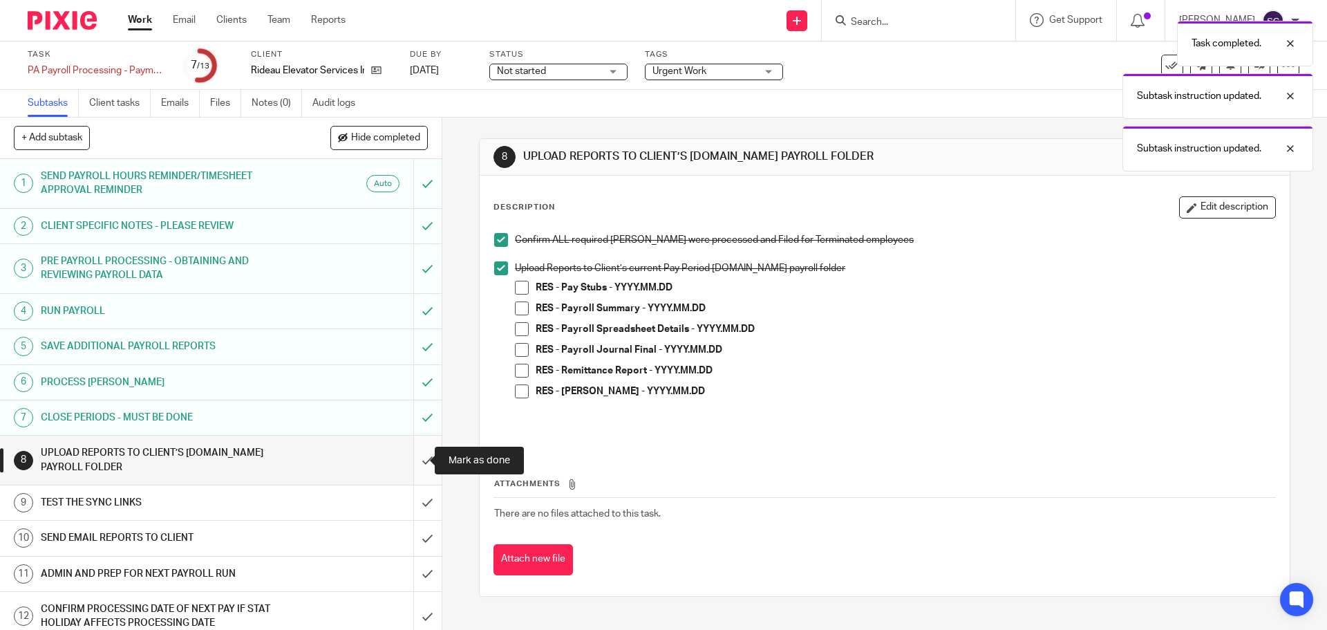
click at [415, 456] on input "submit" at bounding box center [221, 459] width 442 height 49
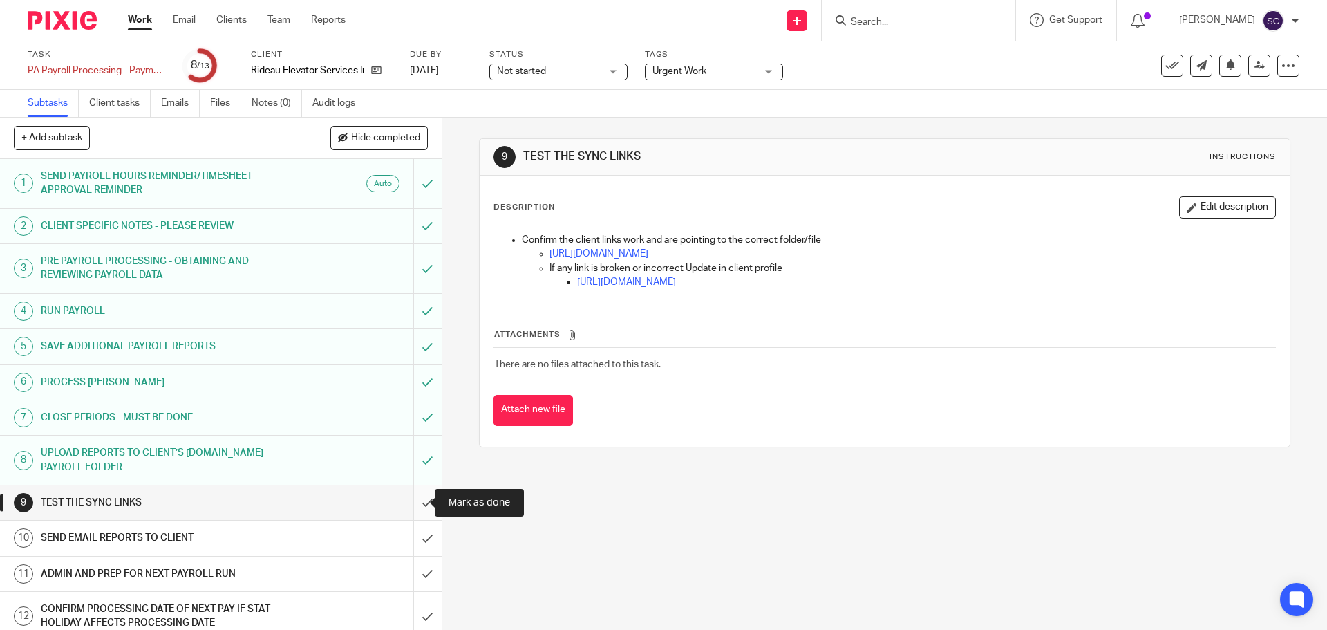
click at [413, 505] on input "submit" at bounding box center [221, 502] width 442 height 35
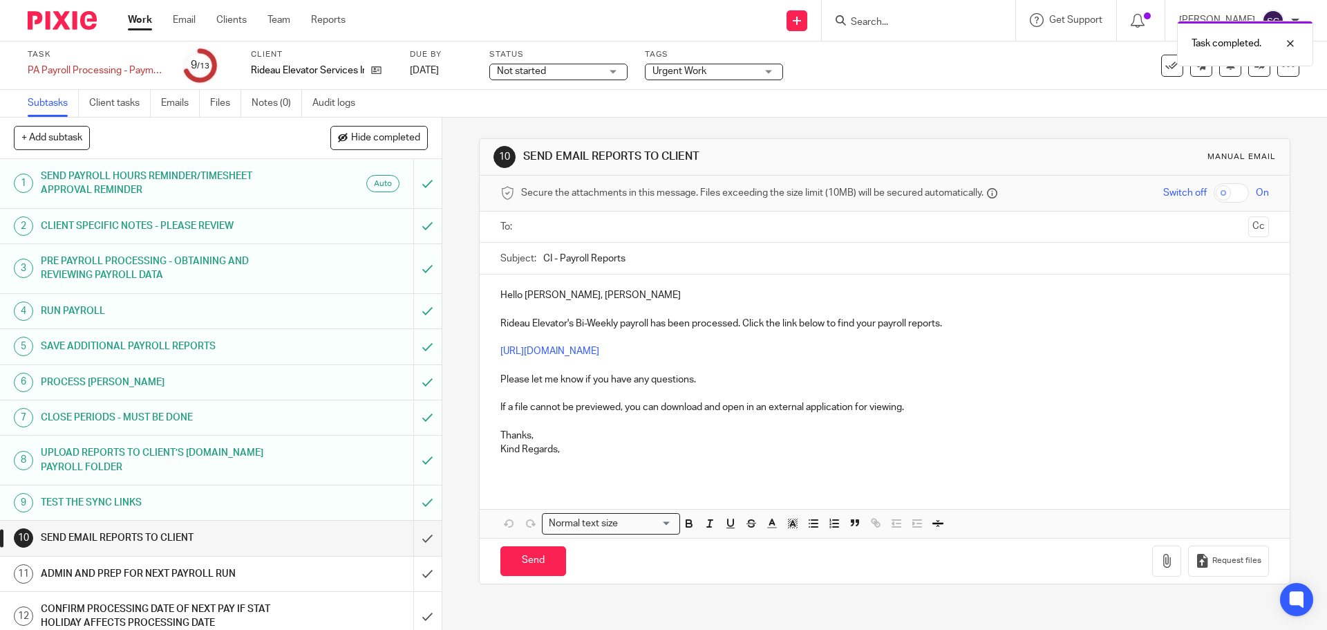
click at [535, 222] on input "text" at bounding box center [884, 227] width 716 height 16
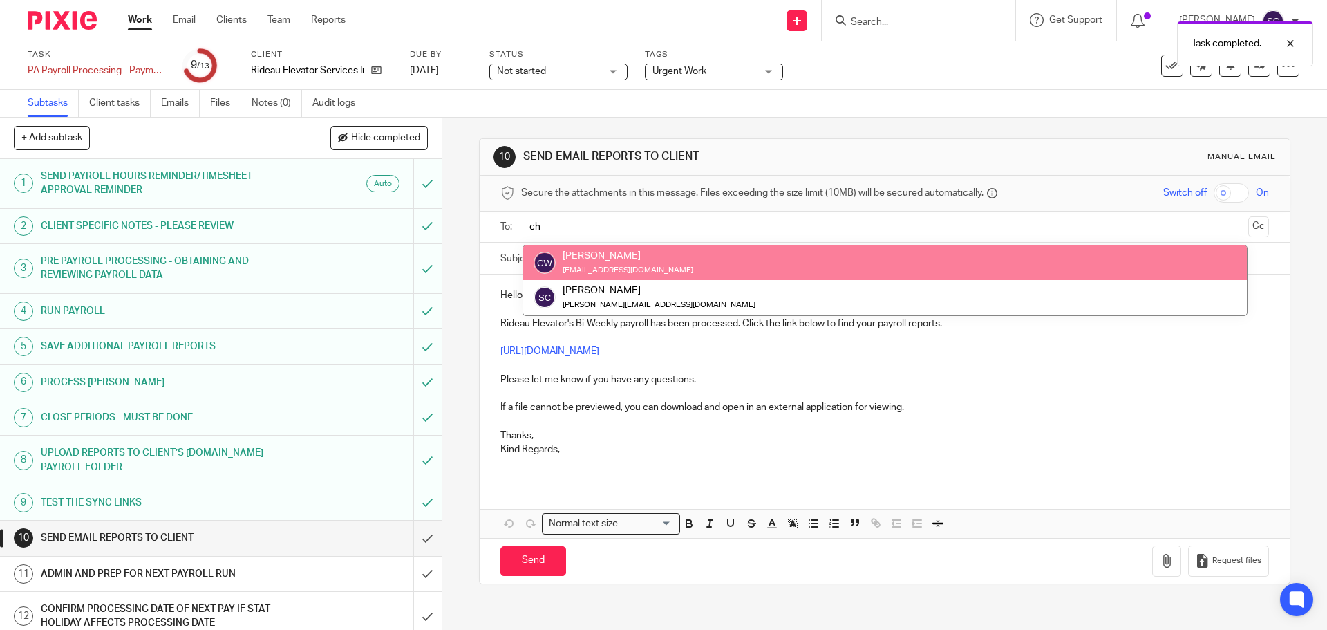
type input "ch"
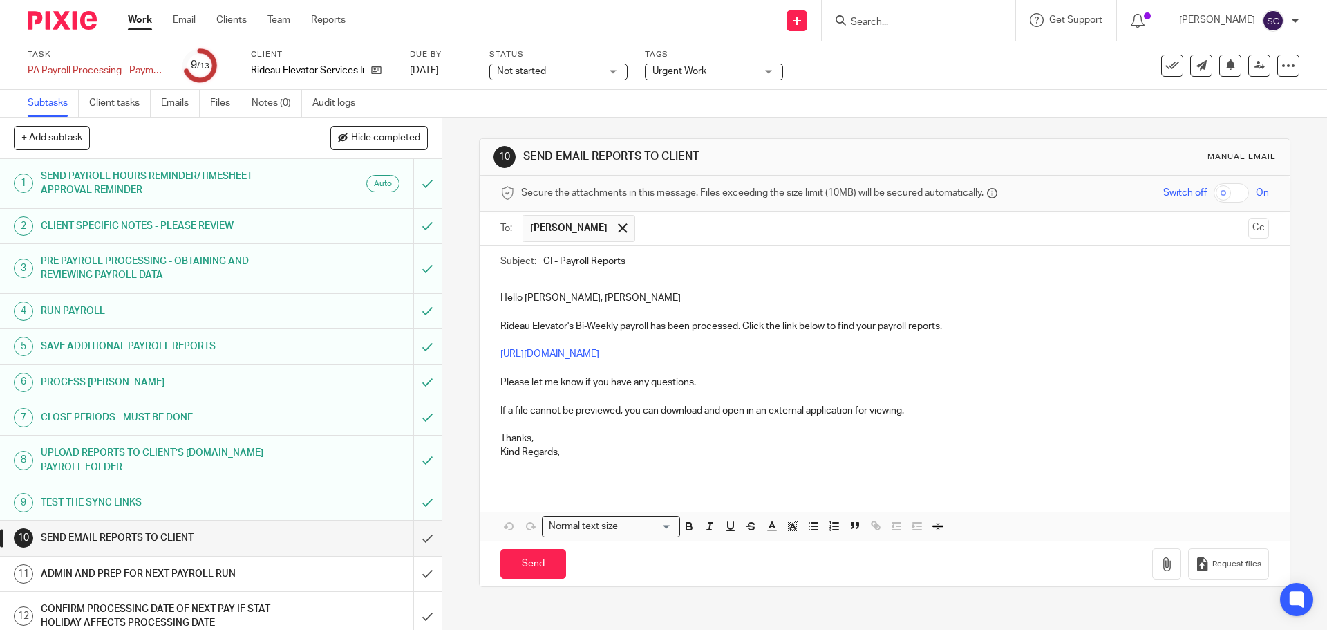
click at [642, 231] on input "text" at bounding box center [942, 228] width 600 height 27
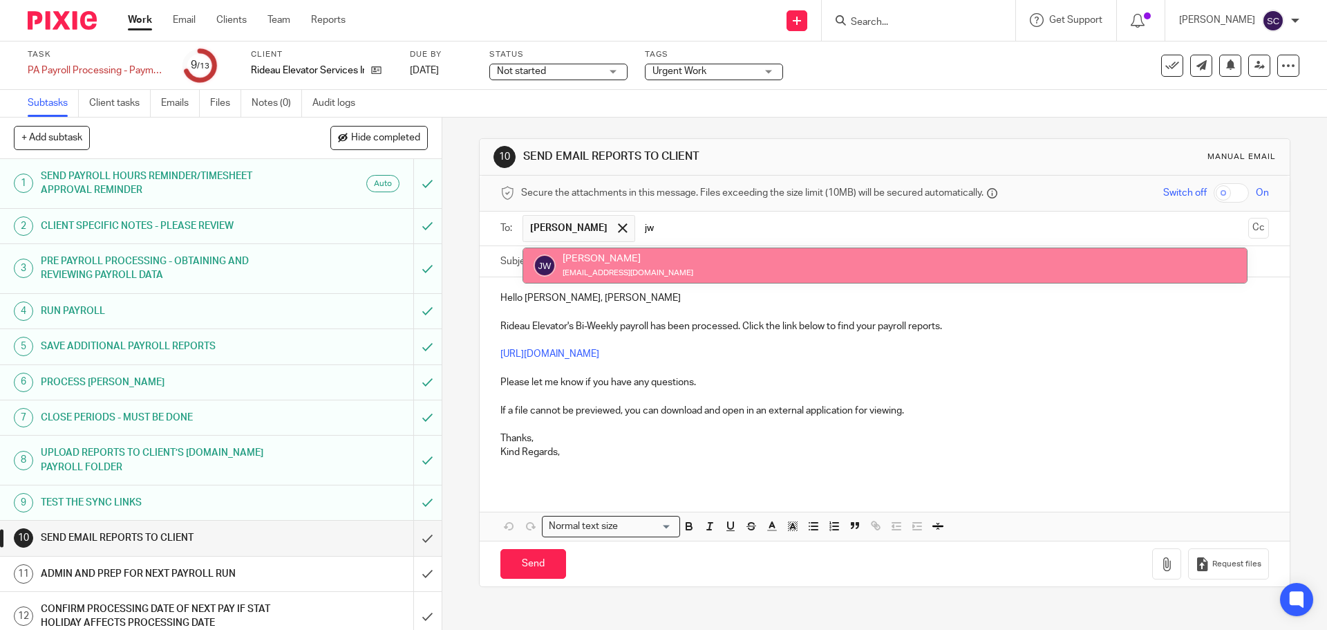
type input "jw"
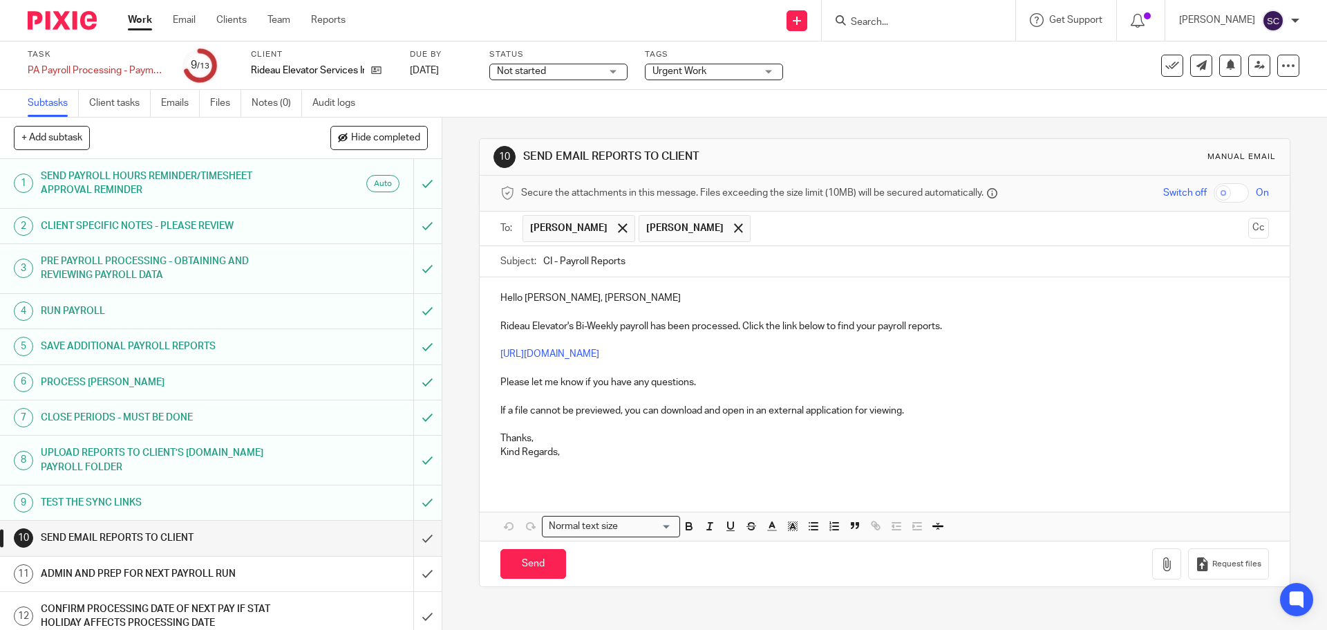
drag, startPoint x: 599, startPoint y: 269, endPoint x: 647, endPoint y: 249, distance: 52.1
click at [757, 229] on input "text" at bounding box center [999, 228] width 484 height 27
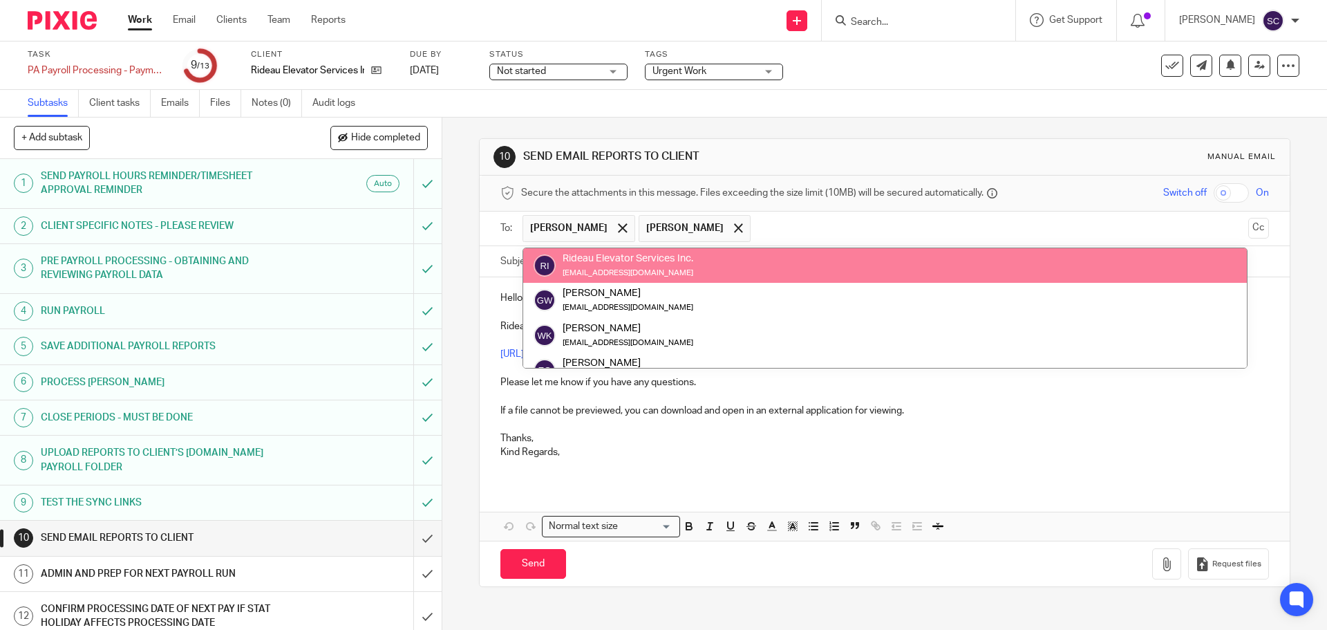
click at [757, 231] on input "text" at bounding box center [999, 228] width 484 height 27
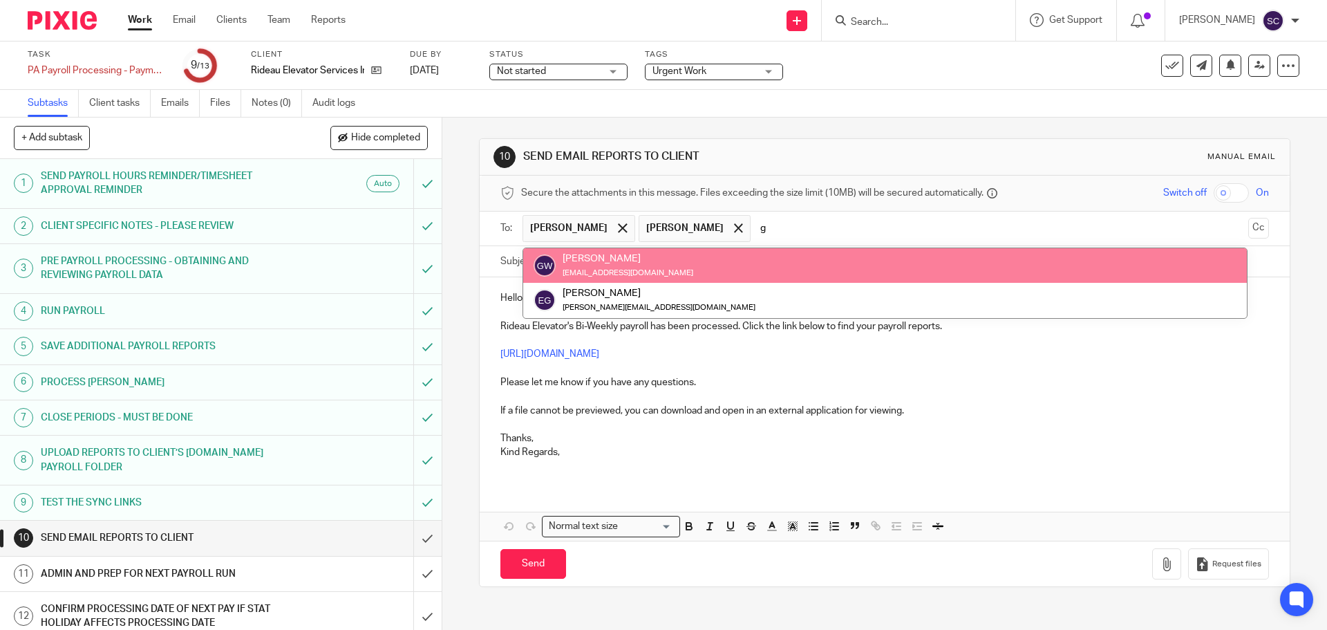
type input "g"
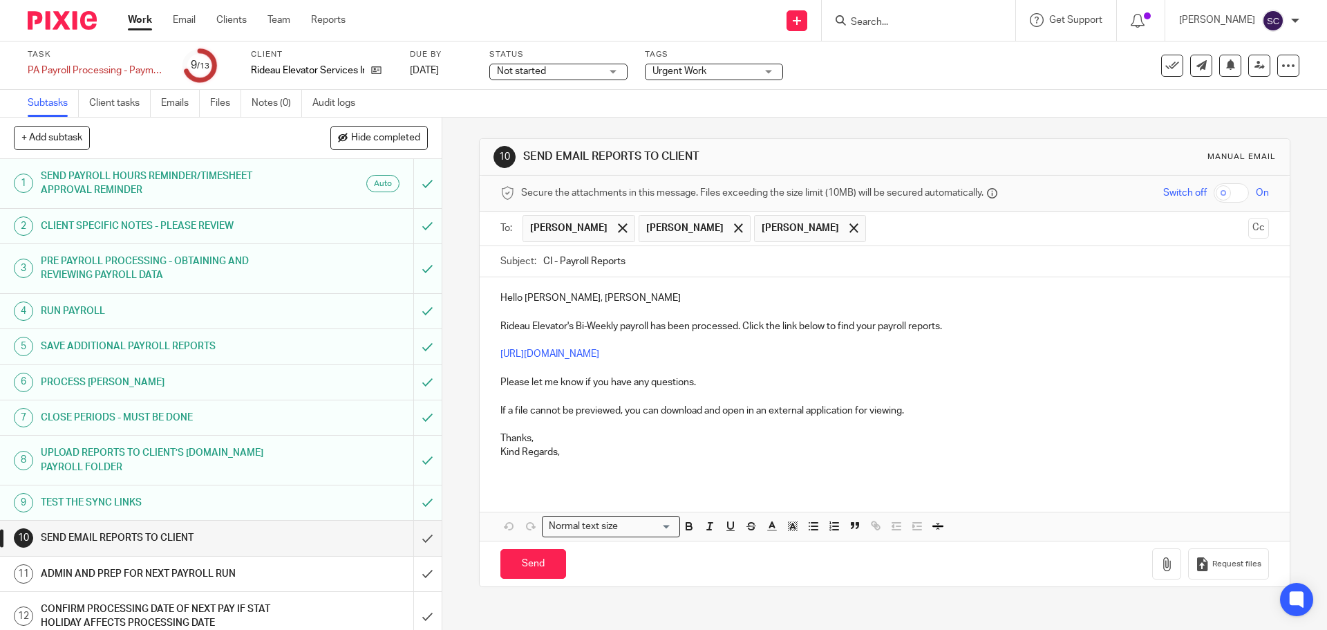
click at [918, 226] on input "text" at bounding box center [1057, 228] width 369 height 27
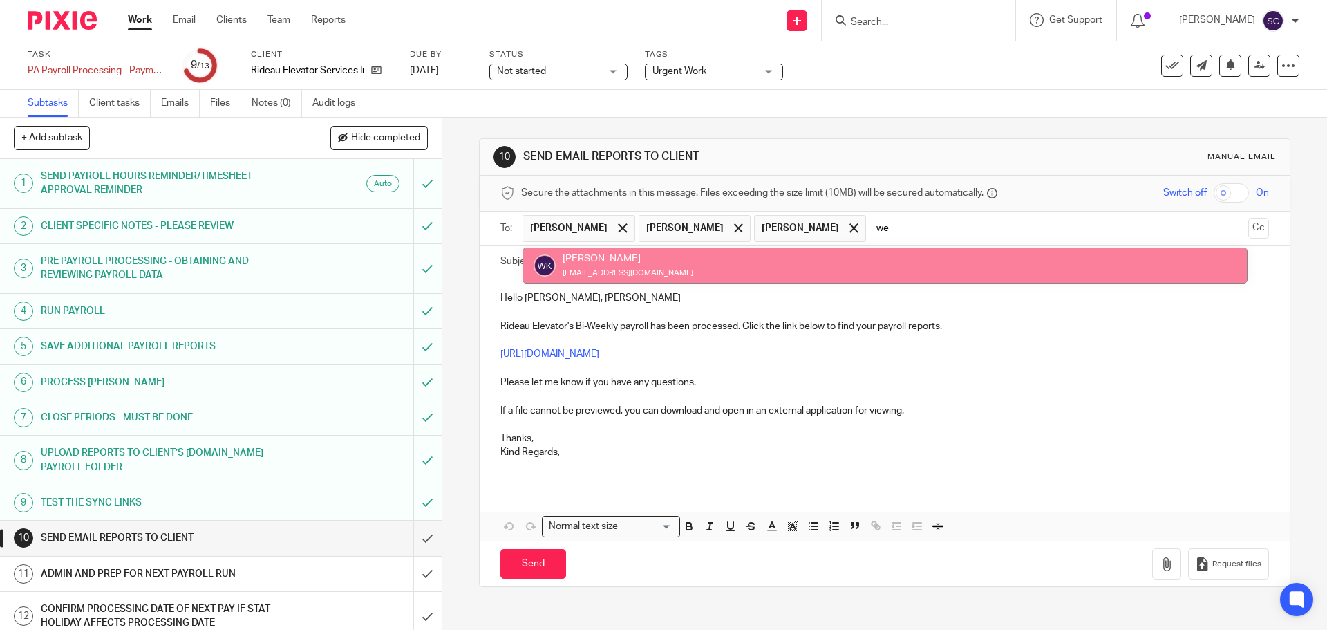
type input "we"
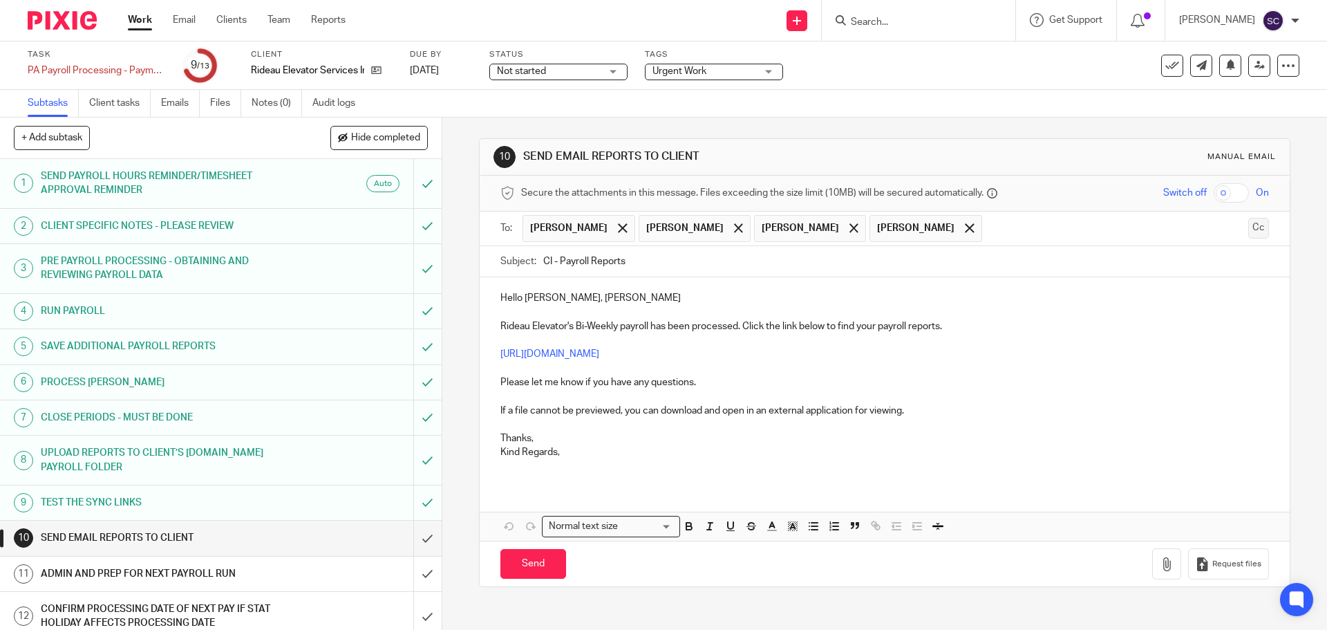
click at [1248, 231] on button "Cc" at bounding box center [1258, 228] width 21 height 21
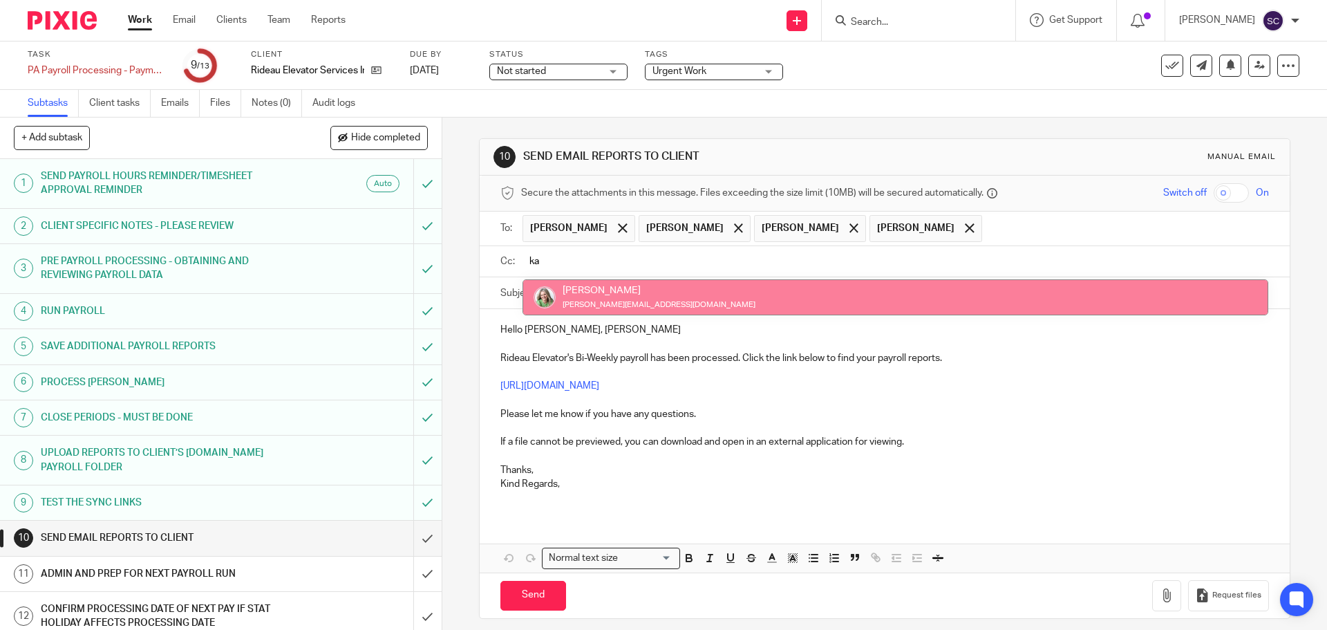
type input "ka"
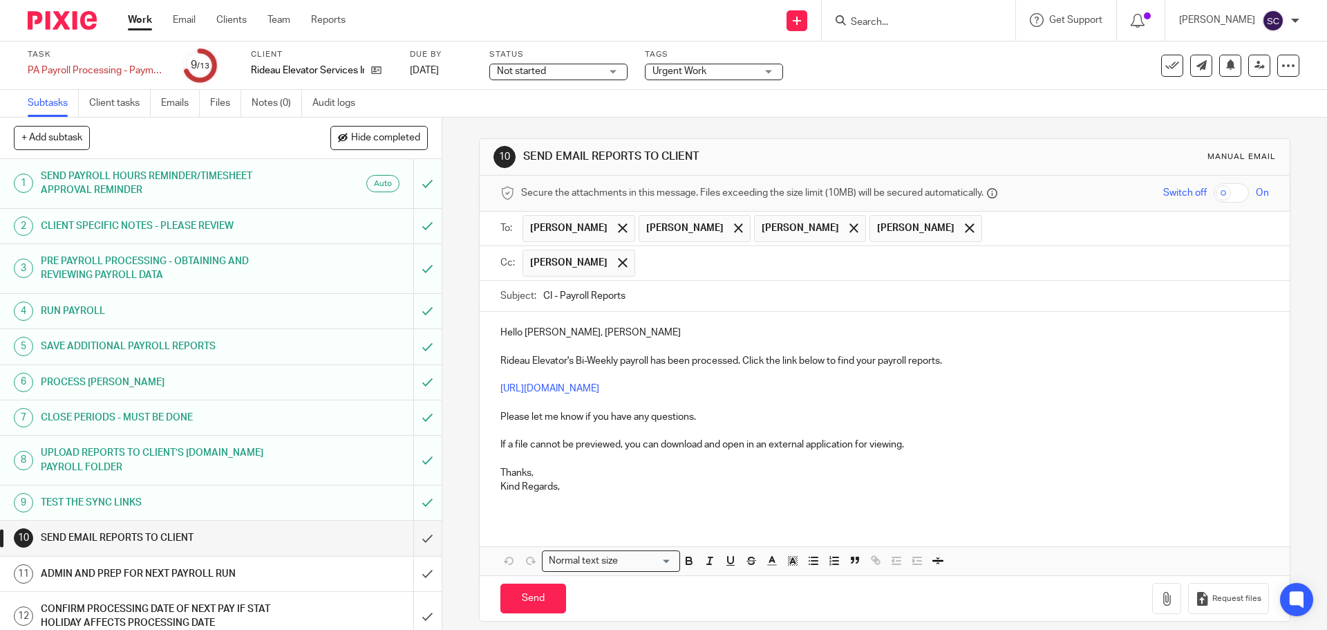
drag, startPoint x: 540, startPoint y: 292, endPoint x: 549, endPoint y: 293, distance: 9.0
click at [549, 293] on input "CI - Payroll Reports" at bounding box center [905, 296] width 725 height 31
click at [556, 300] on input "CI - Payroll Reports" at bounding box center [905, 296] width 725 height 31
click at [543, 294] on input "CI - Payroll Reports" at bounding box center [905, 296] width 725 height 31
type input "RES - Payroll Reports"
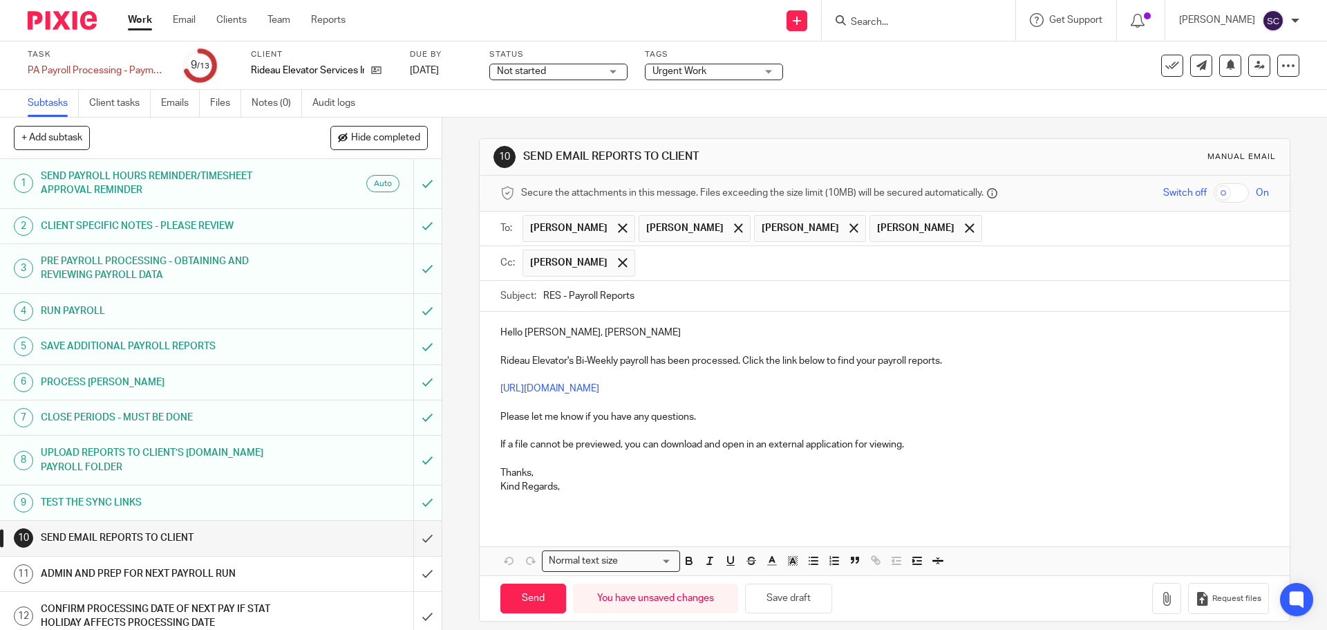
click at [587, 488] on p "Kind Regards," at bounding box center [884, 487] width 768 height 14
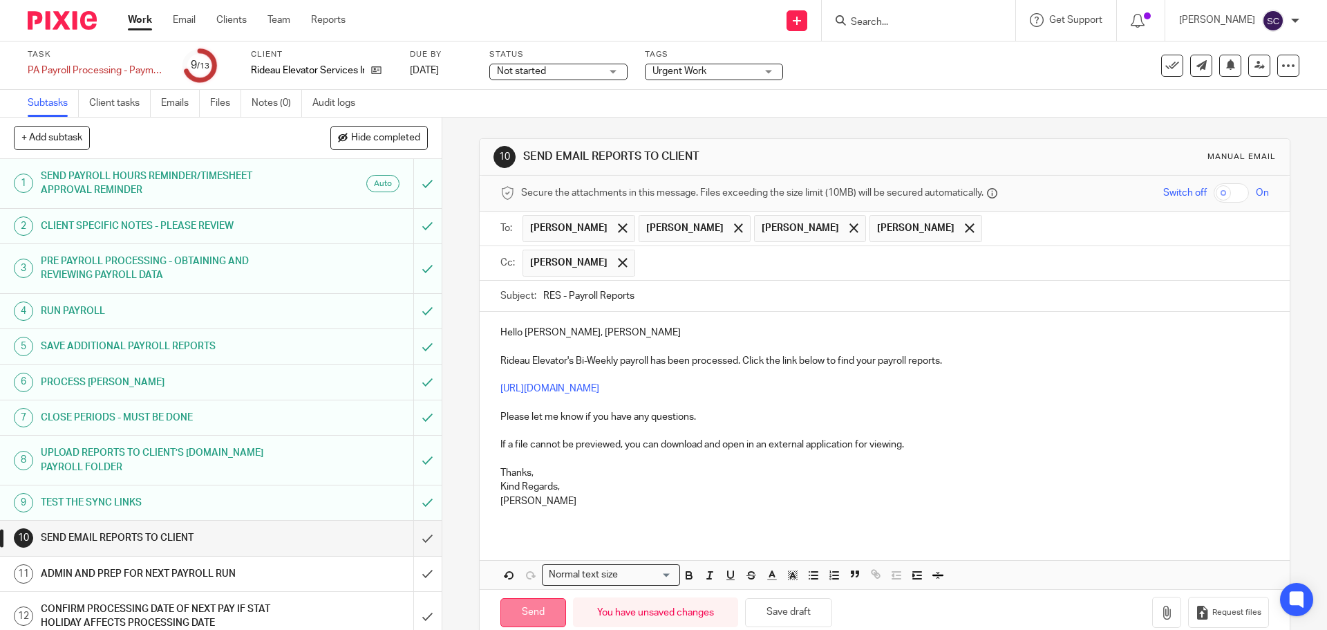
click at [538, 612] on input "Send" at bounding box center [533, 613] width 66 height 30
type input "Sent"
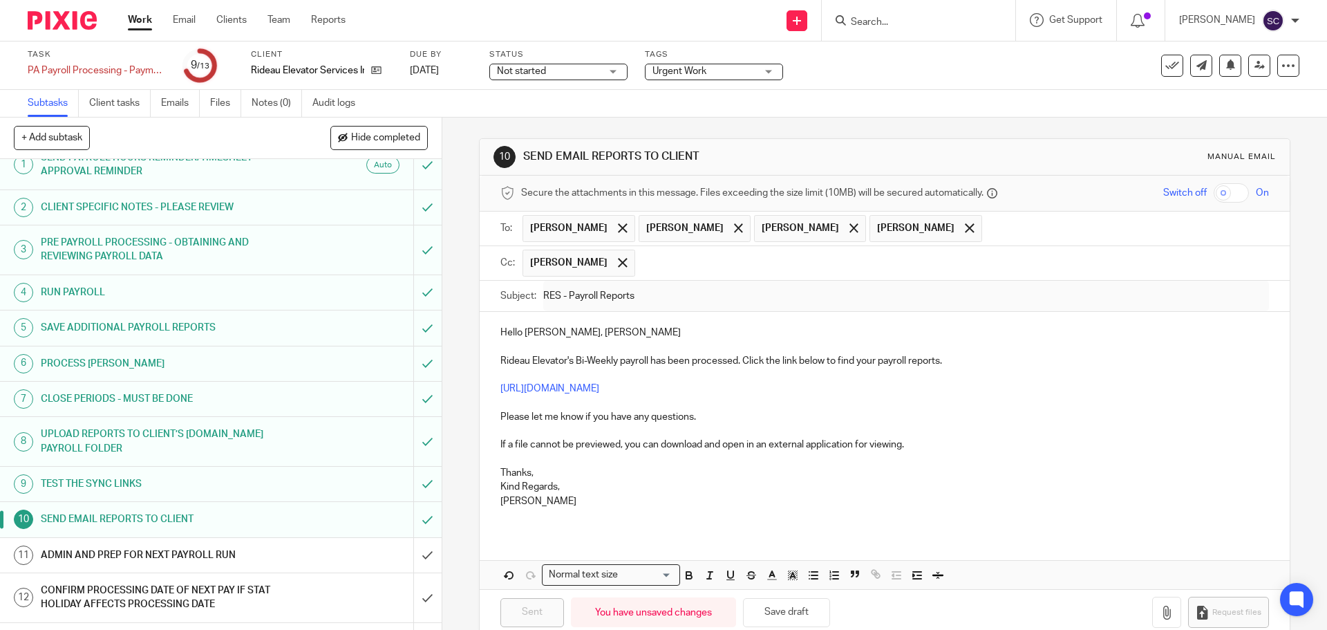
scroll to position [47, 0]
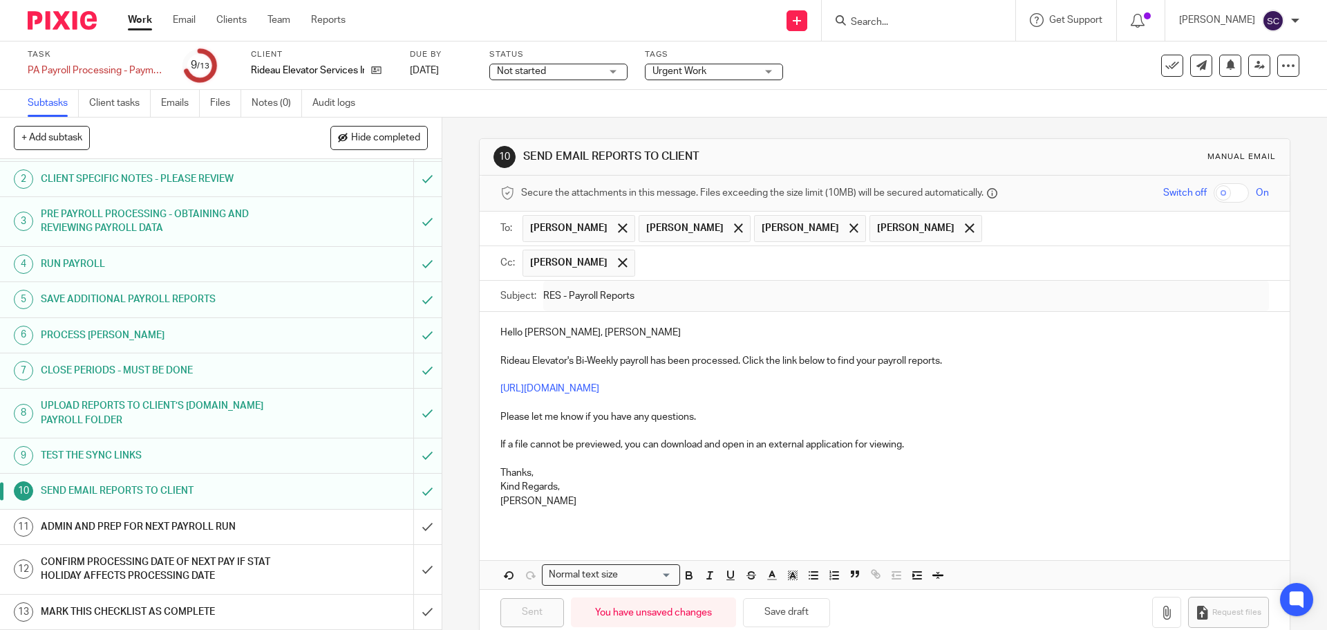
click at [131, 522] on h1 "ADMIN AND PREP FOR NEXT PAYROLL RUN" at bounding box center [160, 526] width 239 height 21
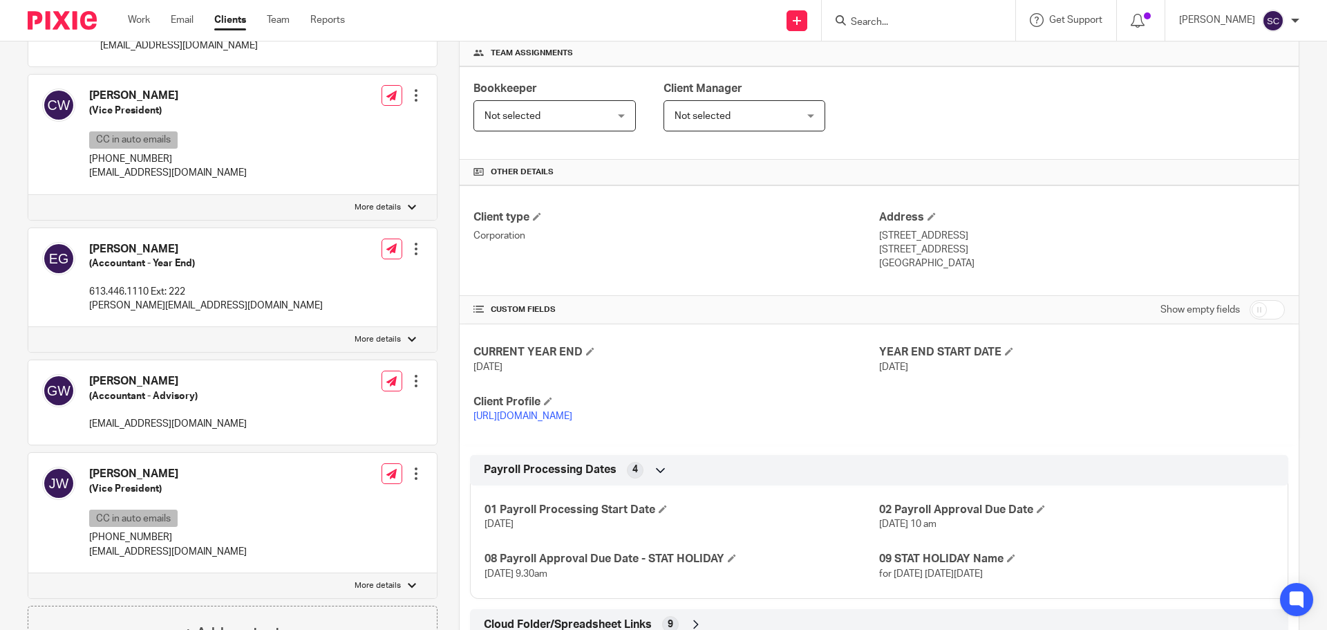
scroll to position [276, 0]
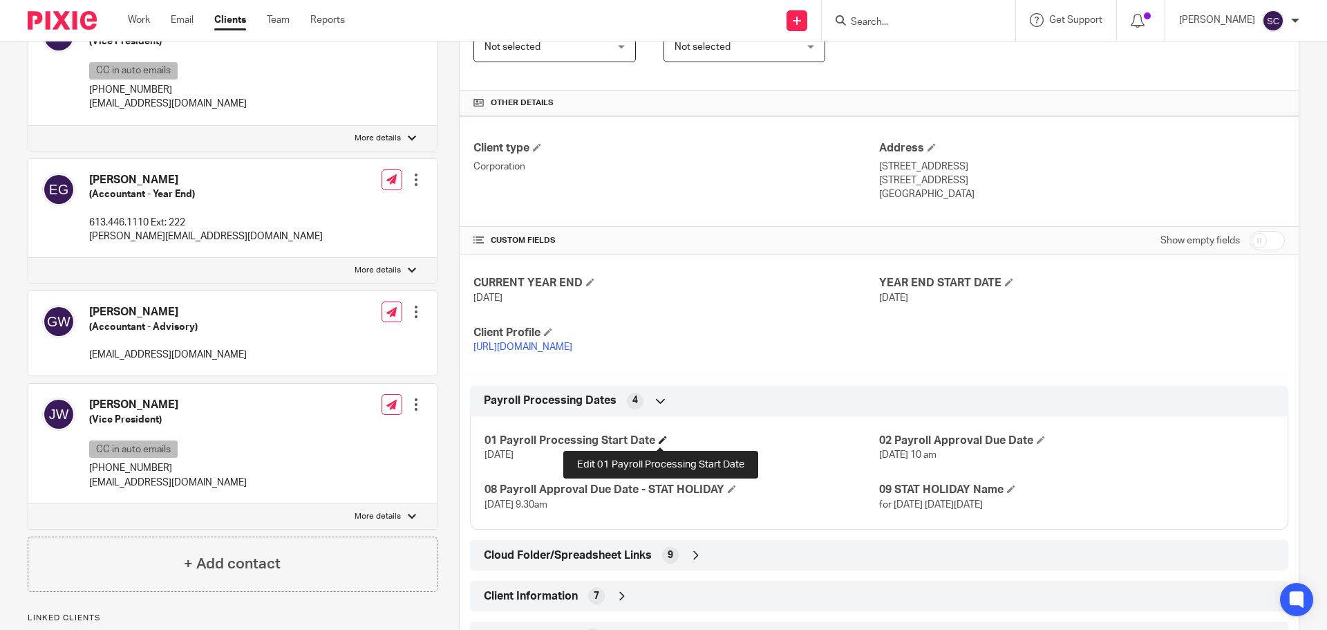
click at [659, 438] on span at bounding box center [663, 439] width 8 height 8
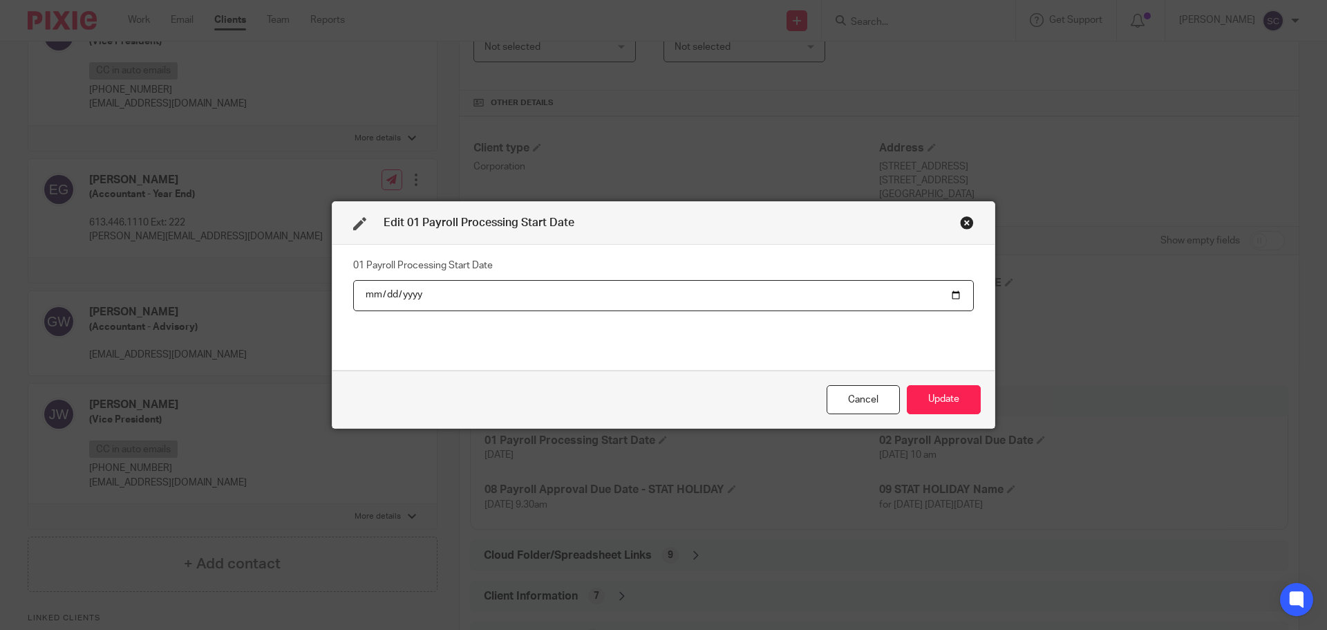
click at [952, 295] on input "[DATE]" at bounding box center [663, 295] width 621 height 31
type input "[DATE]"
click at [932, 403] on button "Update" at bounding box center [944, 400] width 74 height 30
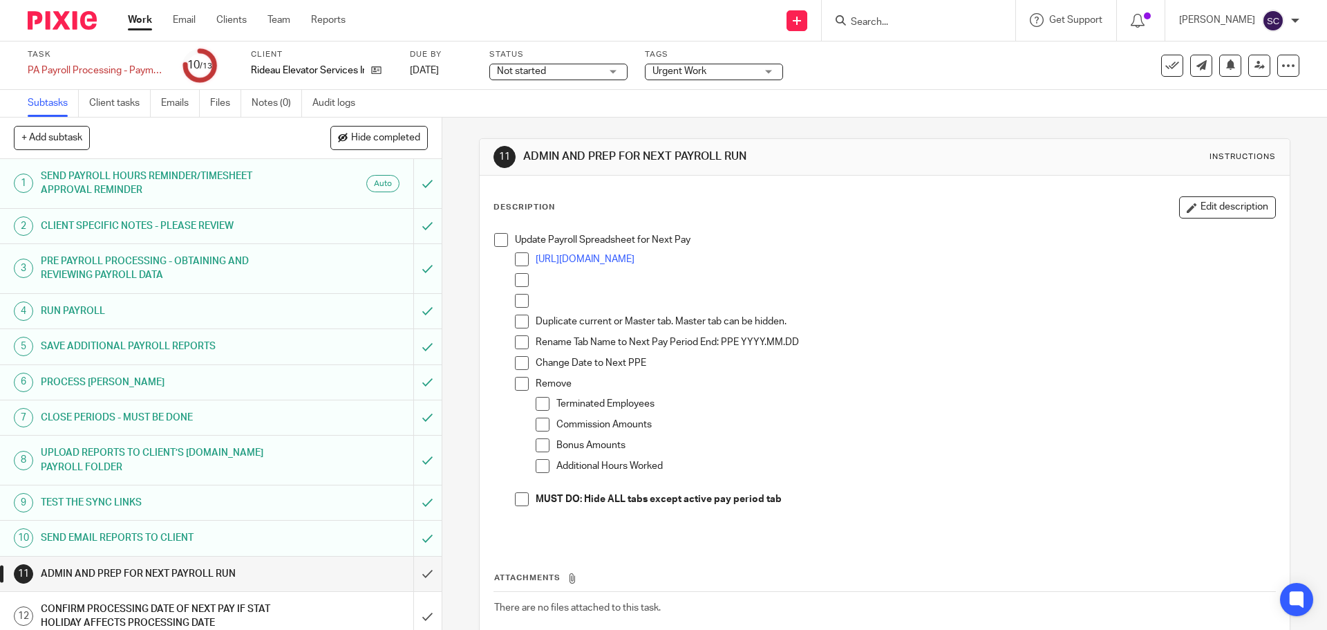
click at [500, 241] on span at bounding box center [501, 240] width 14 height 14
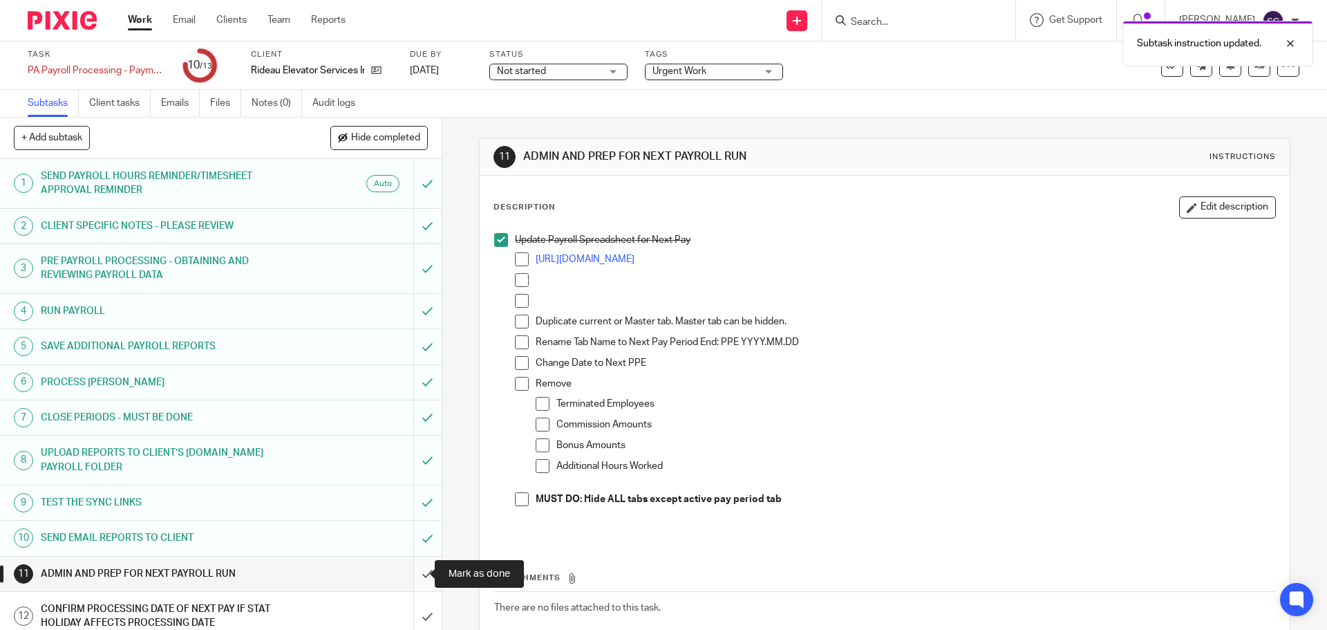
click at [413, 578] on input "submit" at bounding box center [221, 573] width 442 height 35
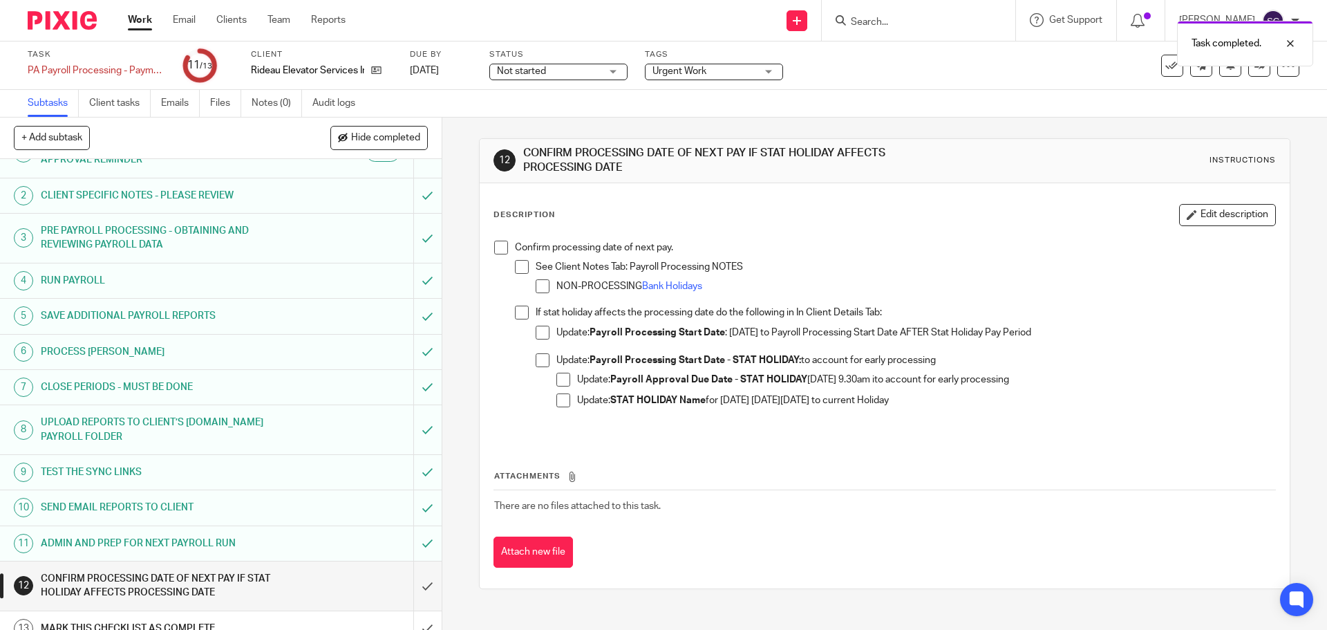
scroll to position [47, 0]
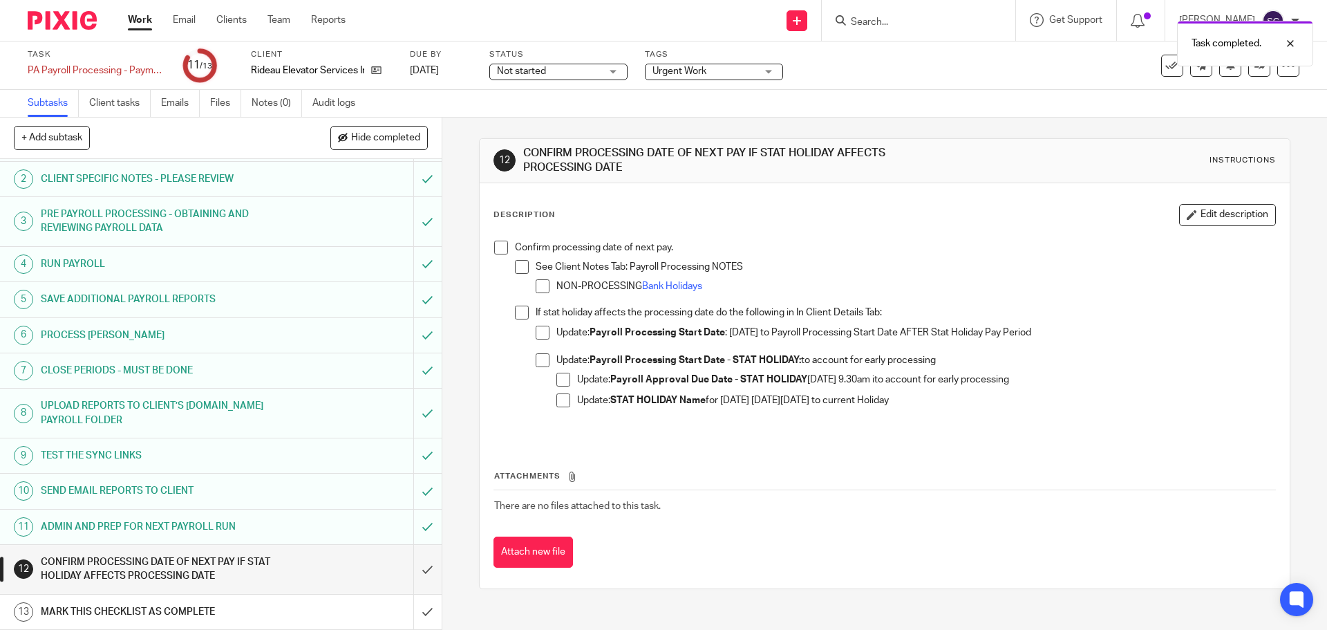
click at [498, 245] on span at bounding box center [501, 247] width 14 height 14
click at [413, 569] on input "submit" at bounding box center [221, 569] width 442 height 49
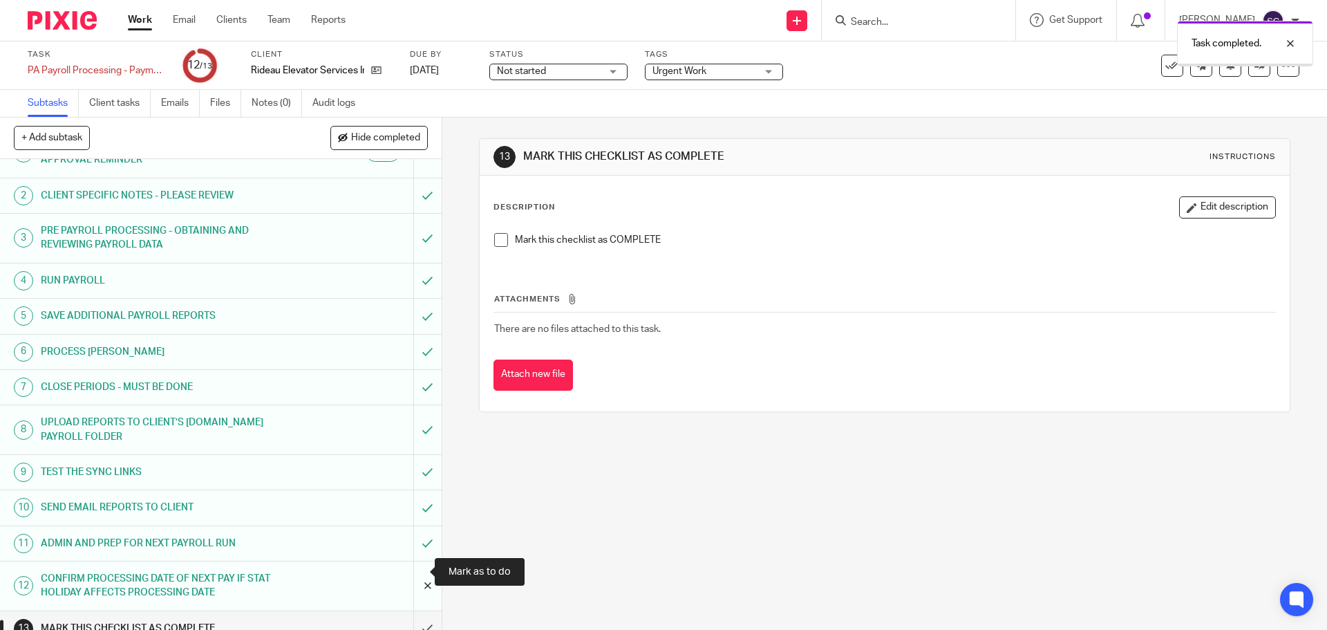
scroll to position [47, 0]
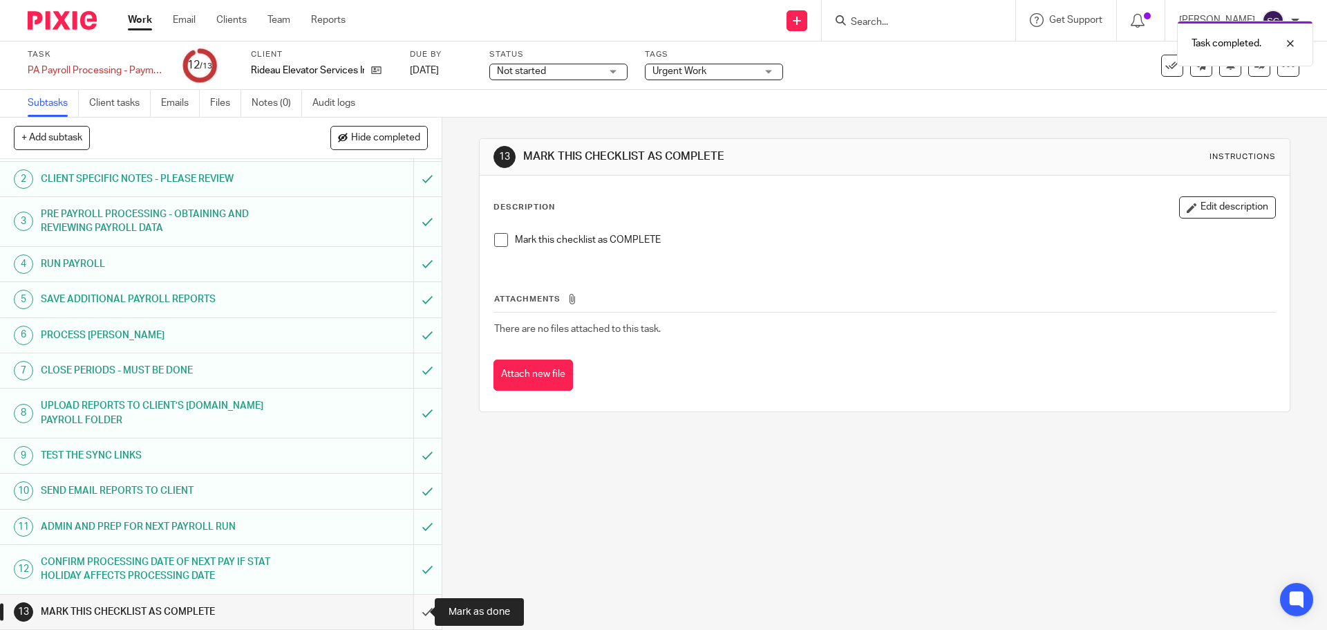
click at [410, 611] on input "submit" at bounding box center [221, 611] width 442 height 35
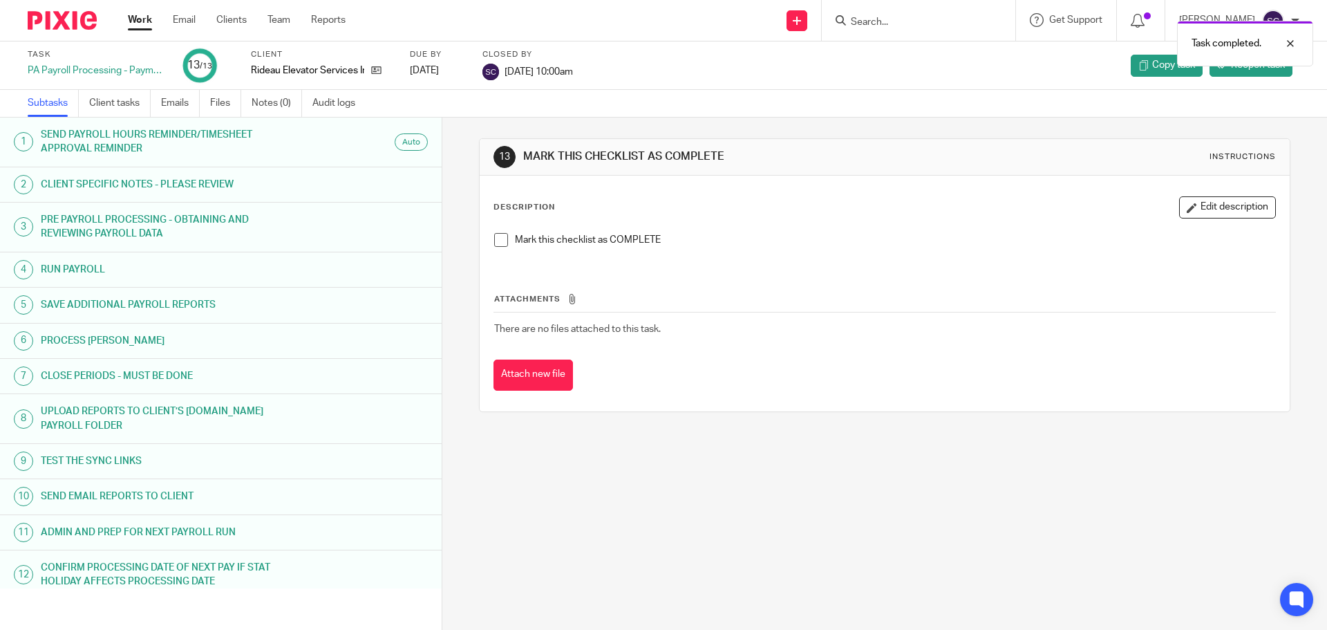
click at [133, 26] on link "Work" at bounding box center [140, 20] width 24 height 14
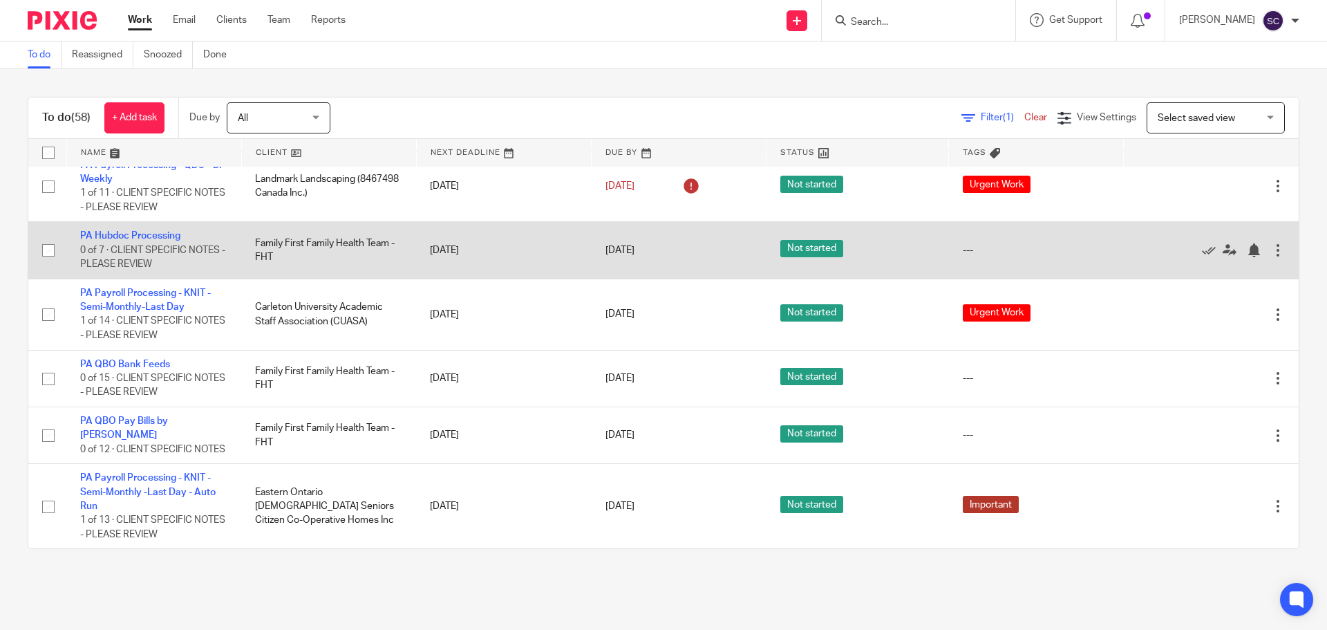
scroll to position [3500, 0]
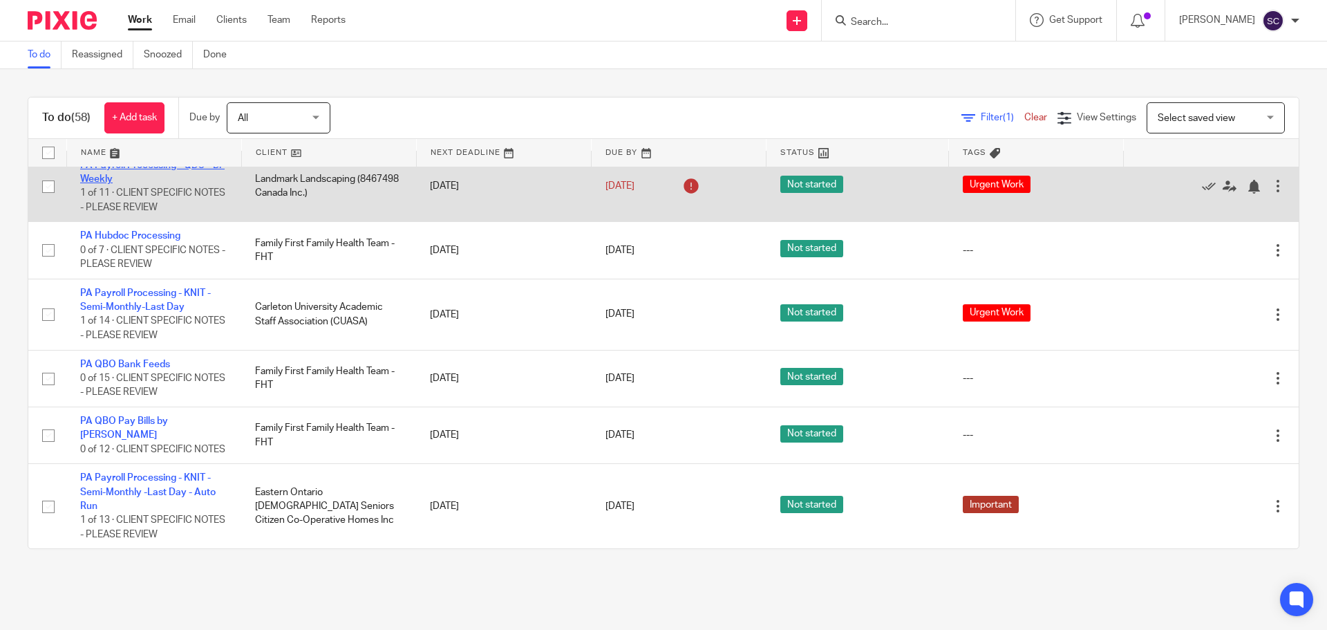
click at [115, 184] on link "PA Payroll Processing - QBO - Bi-Weekly" at bounding box center [152, 171] width 144 height 23
